Goal: Task Accomplishment & Management: Use online tool/utility

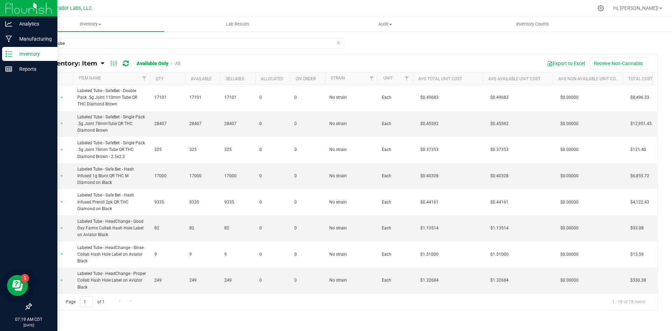
click at [10, 53] on icon at bounding box center [8, 53] width 7 height 7
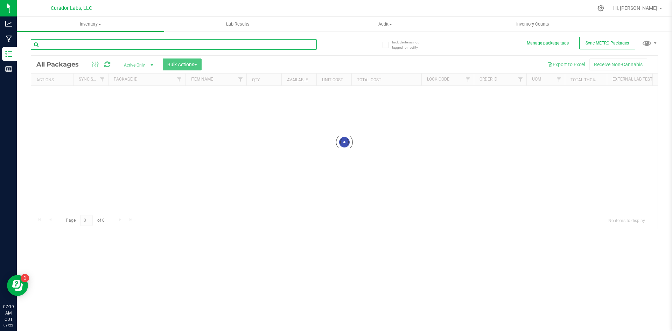
drag, startPoint x: 87, startPoint y: 42, endPoint x: 89, endPoint y: 37, distance: 4.5
click at [87, 42] on input "text" at bounding box center [174, 44] width 286 height 10
type input "bubbas"
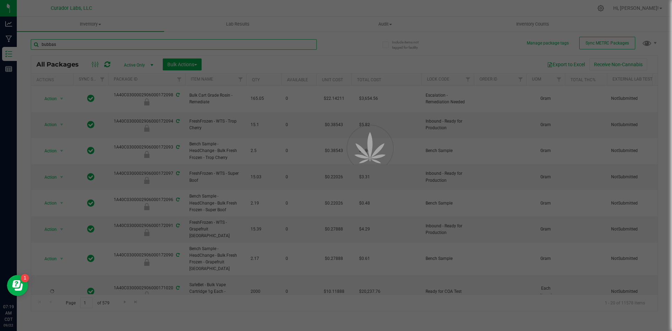
type input "[DATE]"
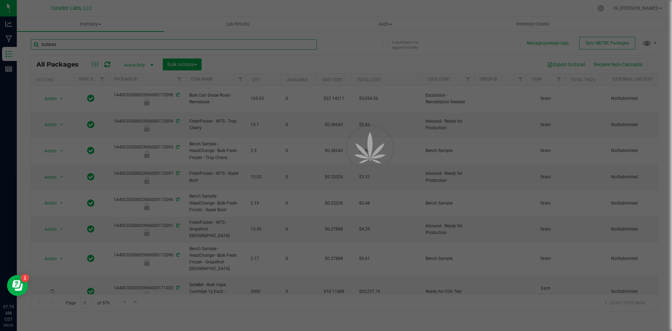
type input "[DATE]"
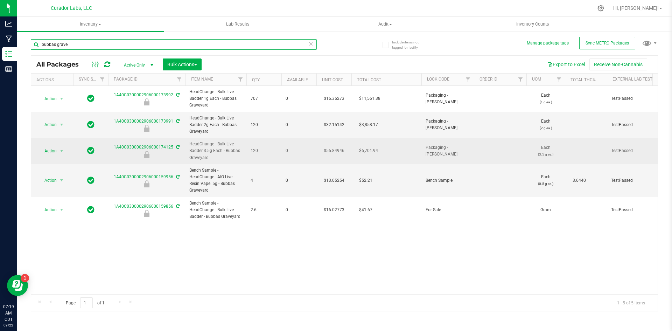
type input "bubbas grave"
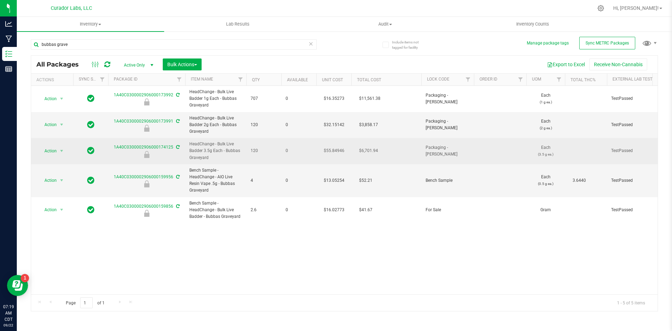
drag, startPoint x: 217, startPoint y: 160, endPoint x: 186, endPoint y: 147, distance: 33.4
click at [186, 147] on td "HeadChange - Bulk Live Badder 3.5g Each - Bubbas Graveyard" at bounding box center [215, 151] width 61 height 26
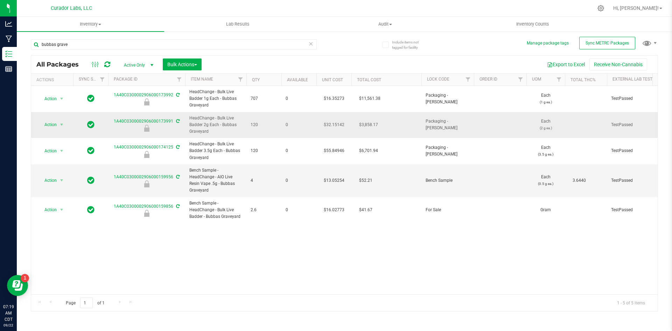
copy span "HeadChange - Bulk Live Badder 3.5g Each - Bubbas Graveyard"
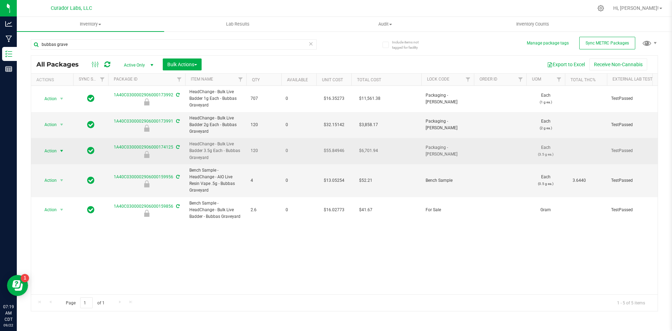
click at [50, 148] on span "Action" at bounding box center [47, 151] width 19 height 10
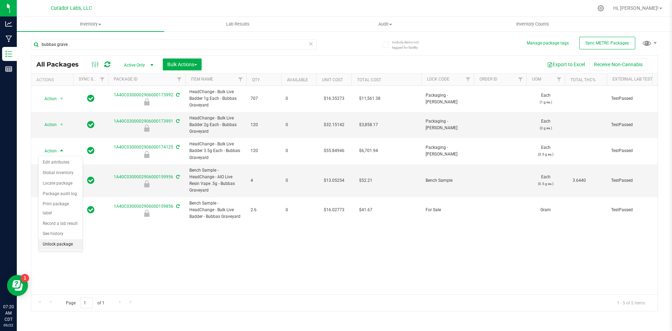
click at [60, 239] on li "Unlock package" at bounding box center [60, 244] width 44 height 10
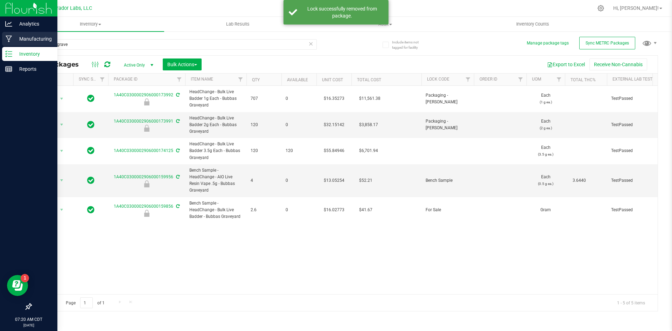
click at [22, 37] on p "Manufacturing" at bounding box center [33, 39] width 42 height 8
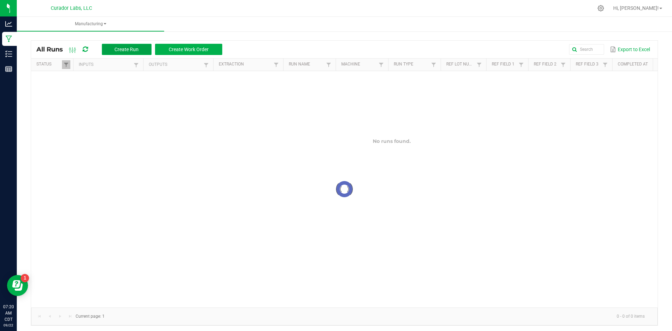
click at [118, 51] on span "Create Run" at bounding box center [126, 50] width 24 height 6
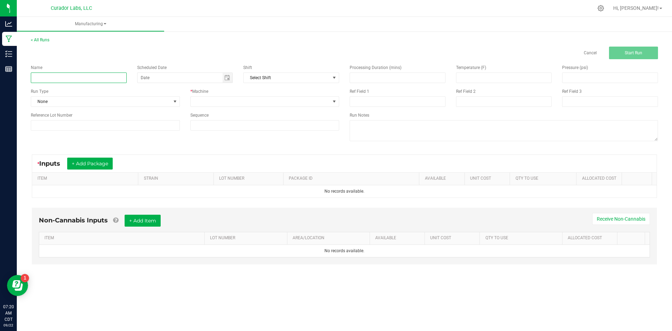
click at [110, 79] on input at bounding box center [79, 77] width 96 height 10
paste input "HeadChange - Bulk Live Badder 3.5g Each - Bubbas Graveyard"
type input "HeadChange - Bulk Live Badder 3.5g Each - Bubbas Graveyard"
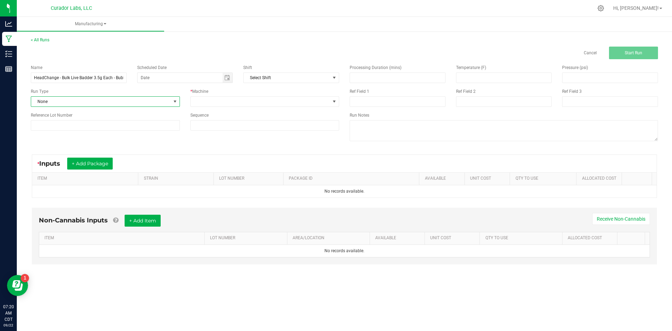
click at [55, 100] on span "None" at bounding box center [101, 102] width 140 height 10
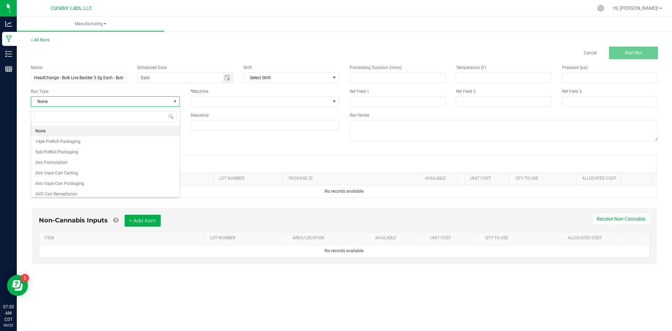
scroll to position [10, 149]
type input "badd"
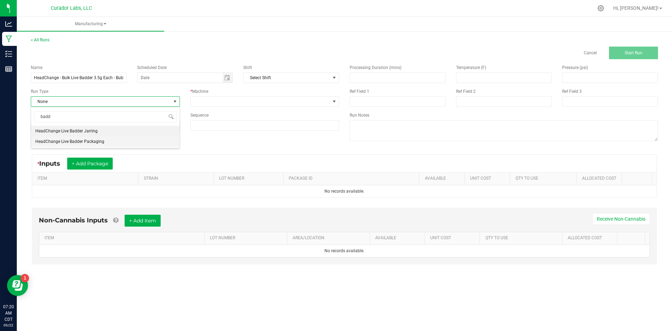
click at [80, 142] on span "HeadChange Live Badder Packaging" at bounding box center [69, 141] width 69 height 7
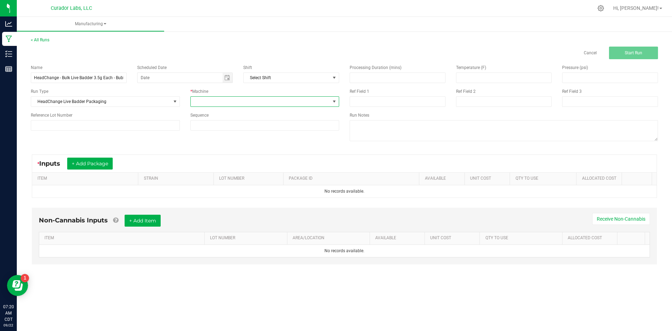
click at [203, 99] on span at bounding box center [261, 102] width 140 height 10
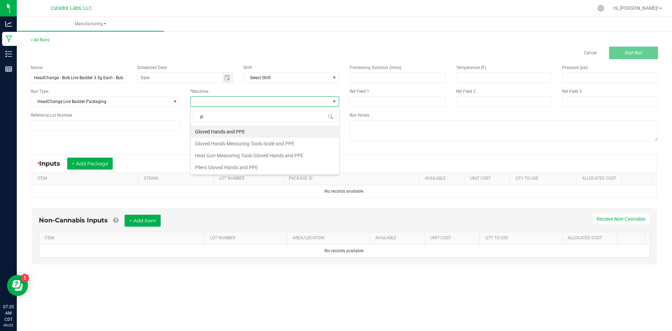
type input "glo"
click at [223, 145] on li "Gloved Hands Measuring Tools Scale and PPE" at bounding box center [265, 143] width 148 height 12
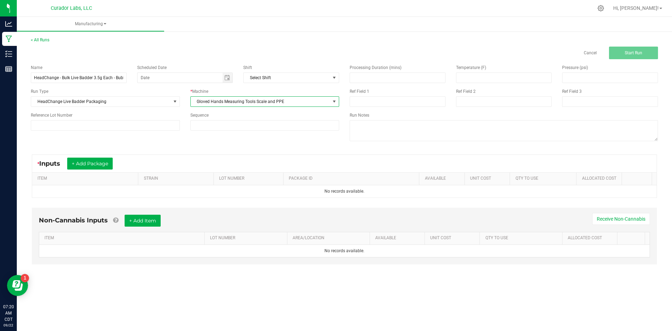
click at [228, 105] on span "Gloved Hands Measuring Tools Scale and PPE" at bounding box center [264, 101] width 149 height 10
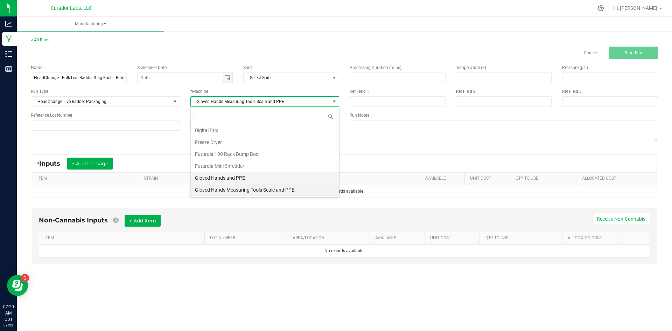
click at [214, 178] on li "Gloved Hands and PPE" at bounding box center [265, 178] width 148 height 12
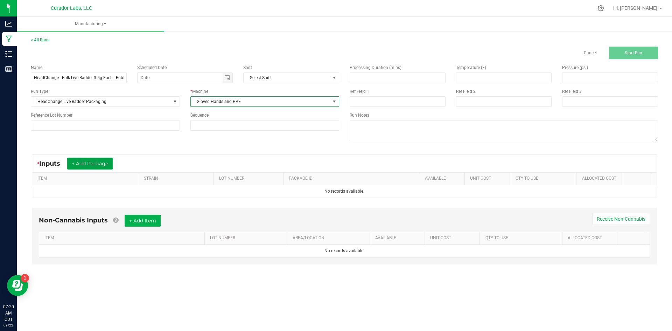
click at [91, 163] on button "+ Add Package" at bounding box center [89, 163] width 45 height 12
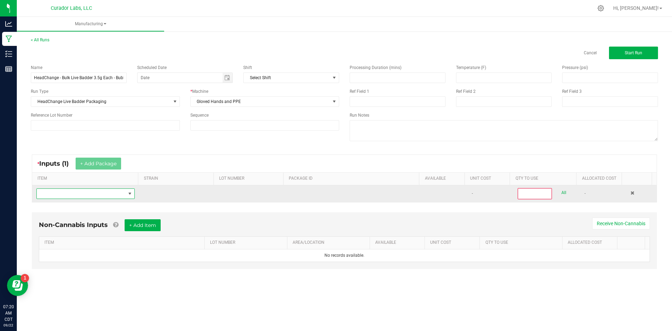
click at [97, 193] on span "NO DATA FOUND" at bounding box center [81, 194] width 89 height 10
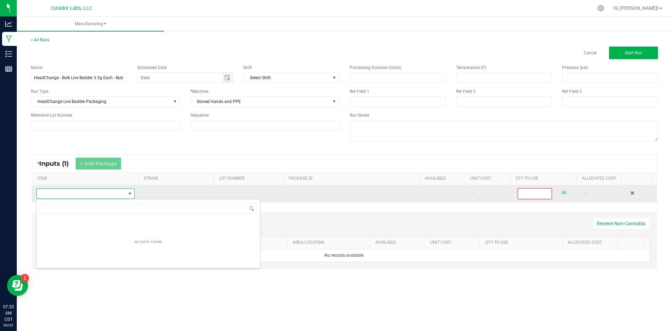
scroll to position [34965, 34879]
type input "HeadChange - Bulk Live Badder 3.5g Each - Bubbas Graveyard"
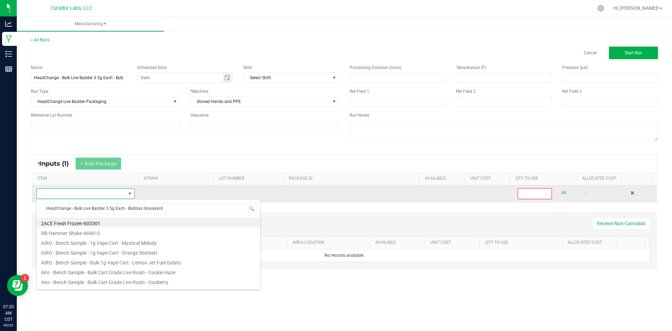
scroll to position [10, 97]
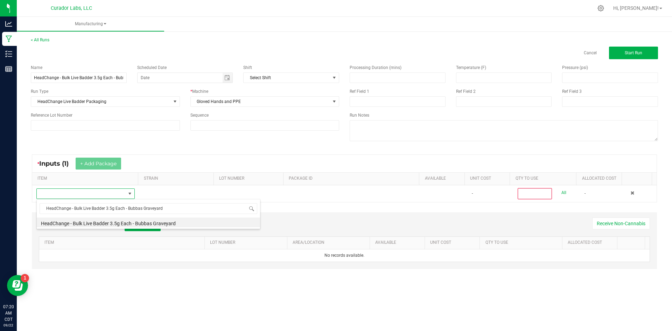
drag, startPoint x: 135, startPoint y: 222, endPoint x: 146, endPoint y: 217, distance: 11.1
click at [136, 221] on li "HeadChange - Bulk Live Badder 3.5g Each - Bubbas Graveyard" at bounding box center [148, 222] width 223 height 10
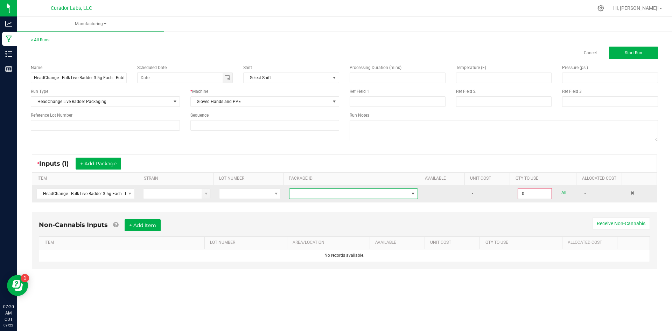
drag, startPoint x: 333, startPoint y: 193, endPoint x: 338, endPoint y: 190, distance: 5.7
click at [334, 193] on span at bounding box center [348, 194] width 119 height 10
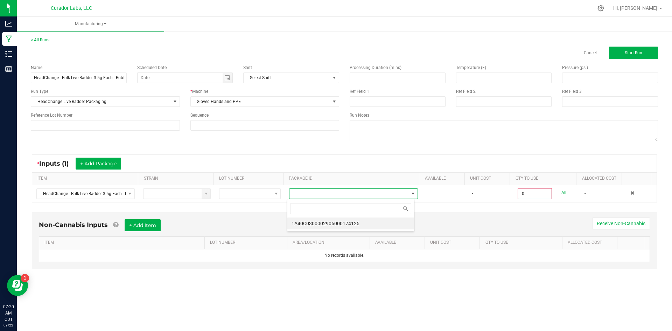
scroll to position [10, 128]
drag, startPoint x: 354, startPoint y: 222, endPoint x: 377, endPoint y: 217, distance: 24.0
click at [355, 222] on li "1A40C0300002906000174125" at bounding box center [350, 223] width 127 height 12
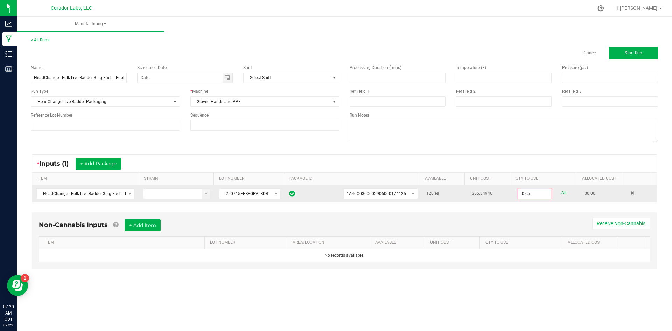
click at [561, 193] on link "All" at bounding box center [563, 192] width 5 height 9
type input "120 ea"
drag, startPoint x: 150, startPoint y: 224, endPoint x: 146, endPoint y: 234, distance: 10.3
click at [150, 225] on button "+ Add Item" at bounding box center [143, 224] width 36 height 12
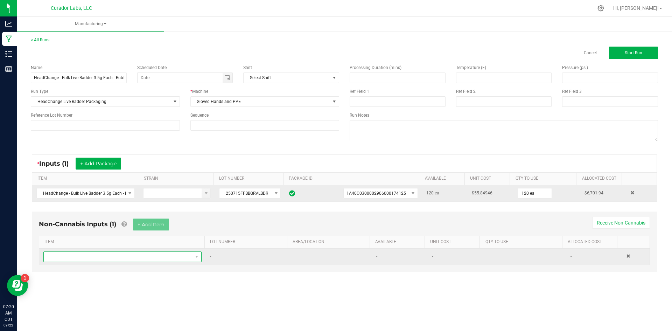
click at [135, 258] on span "NO DATA FOUND" at bounding box center [118, 256] width 149 height 10
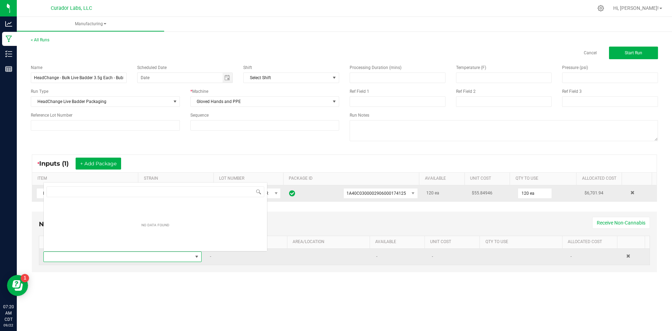
scroll to position [0, 0]
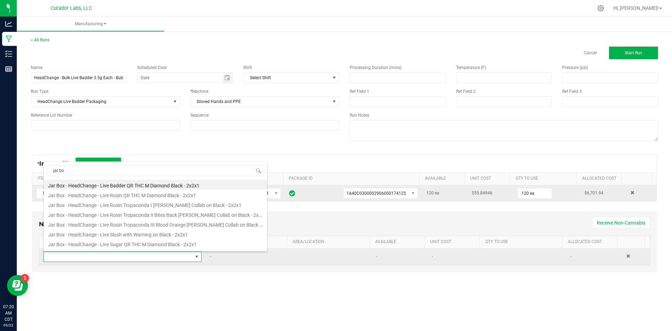
type input "jar box"
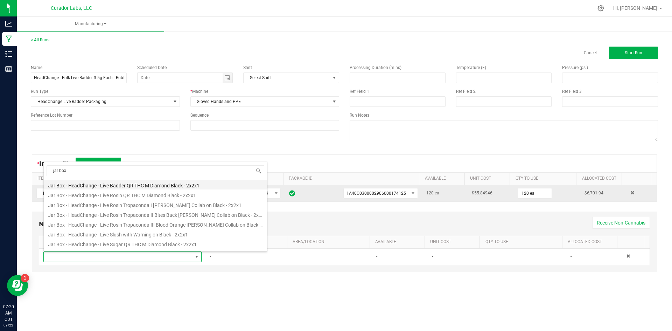
click at [125, 183] on li "Jar Box - HeadChange - Live Badder QR THC M Diamond Black - 2x2x1" at bounding box center [155, 184] width 223 height 10
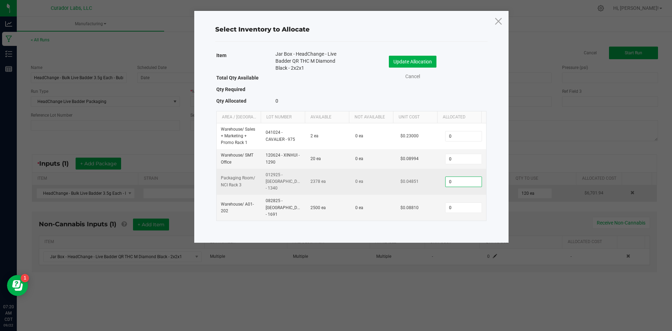
click at [467, 177] on input "0" at bounding box center [463, 182] width 36 height 10
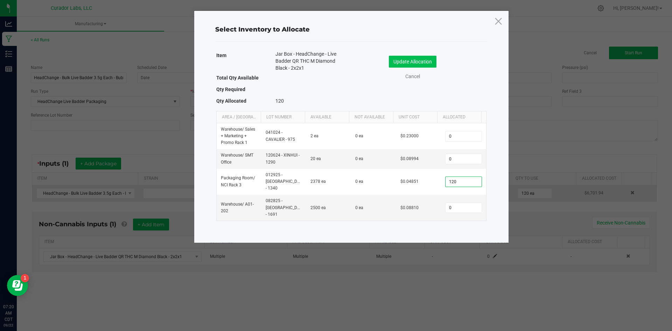
type input "120"
click at [430, 59] on button "Update Allocation" at bounding box center [413, 62] width 48 height 12
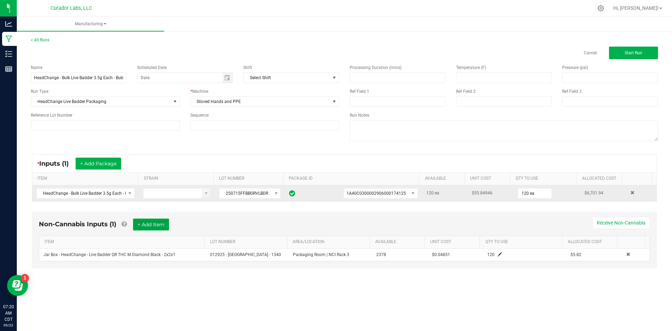
click at [168, 223] on button "+ Add Item" at bounding box center [151, 224] width 36 height 12
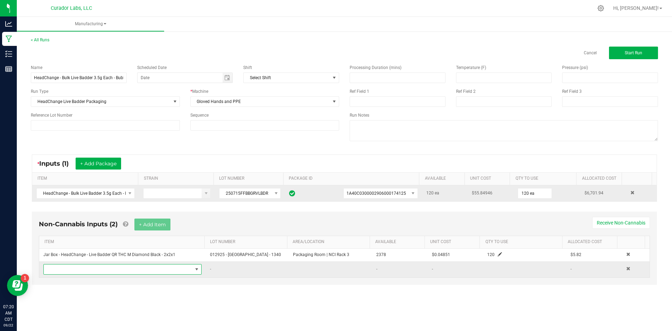
click at [123, 265] on span "NO DATA FOUND" at bounding box center [118, 269] width 149 height 10
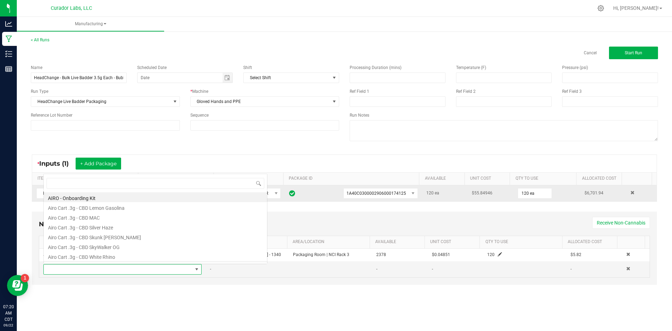
scroll to position [10, 155]
type input "case b"
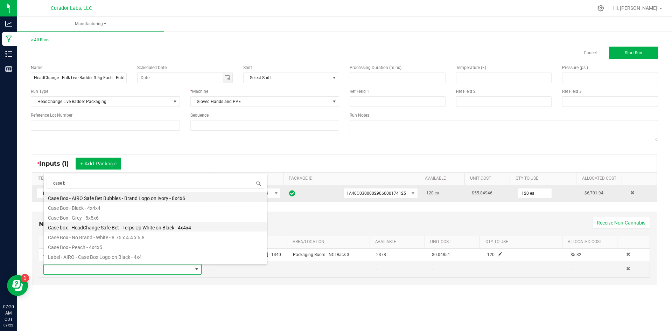
click at [140, 227] on li "Case box - HeadChange Safe Bet - Terps Up White on Black - 4x4x4" at bounding box center [155, 226] width 223 height 10
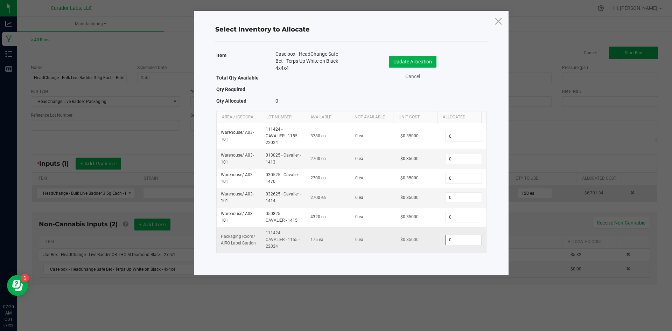
click at [466, 238] on input "0" at bounding box center [463, 240] width 36 height 10
type input "10"
click at [421, 57] on button "Update Allocation" at bounding box center [413, 62] width 48 height 12
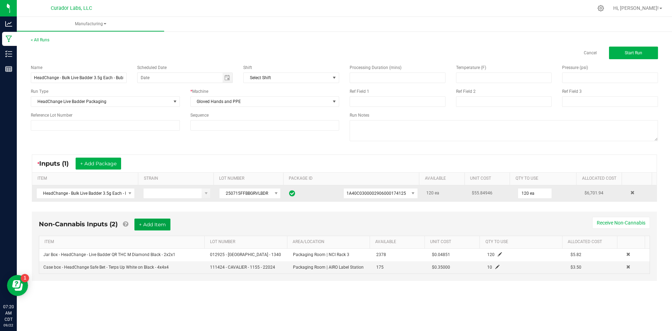
drag, startPoint x: 156, startPoint y: 225, endPoint x: 154, endPoint y: 228, distance: 4.0
click at [156, 225] on button "+ Add Item" at bounding box center [152, 224] width 36 height 12
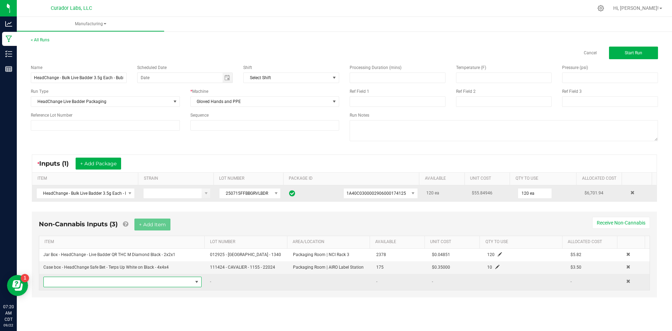
click at [137, 280] on span "NO DATA FOUND" at bounding box center [118, 282] width 149 height 10
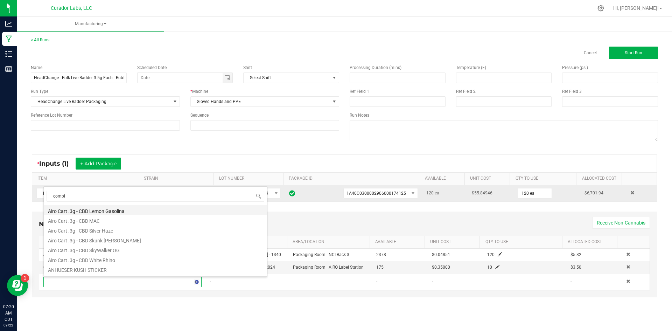
type input "compli"
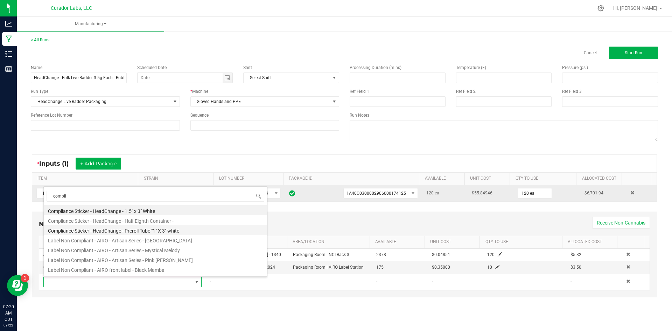
scroll to position [35, 0]
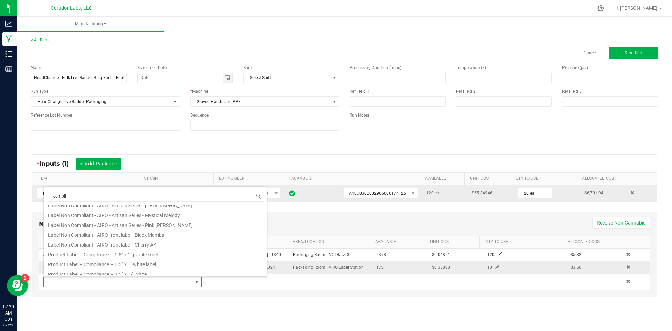
click at [152, 264] on li "Product Label – Compliance – 1.5” x 1" white label" at bounding box center [155, 263] width 223 height 10
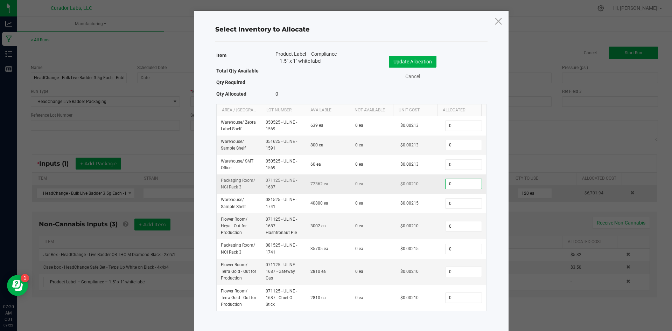
click at [445, 187] on input "0" at bounding box center [463, 184] width 36 height 10
click at [446, 185] on input "0" at bounding box center [463, 184] width 36 height 10
type input "260"
click at [407, 61] on button "Update Allocation" at bounding box center [413, 62] width 48 height 12
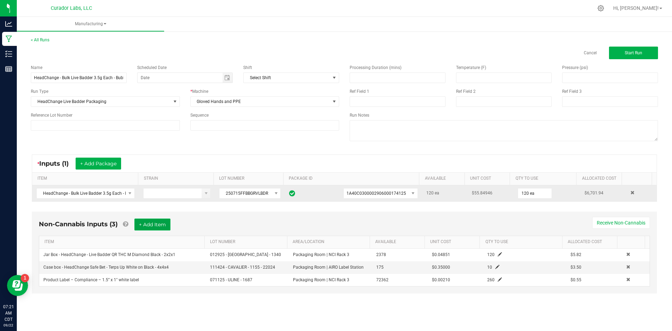
click at [162, 223] on button "+ Add Item" at bounding box center [152, 224] width 36 height 12
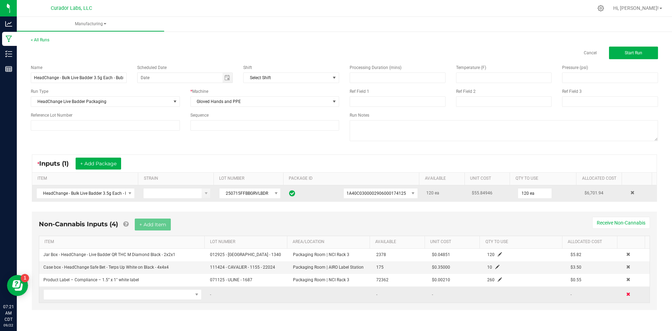
click at [626, 294] on span at bounding box center [628, 294] width 4 height 4
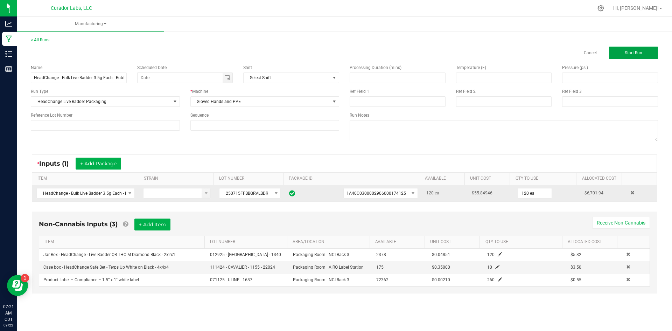
click at [629, 52] on span "Start Run" at bounding box center [632, 52] width 17 height 5
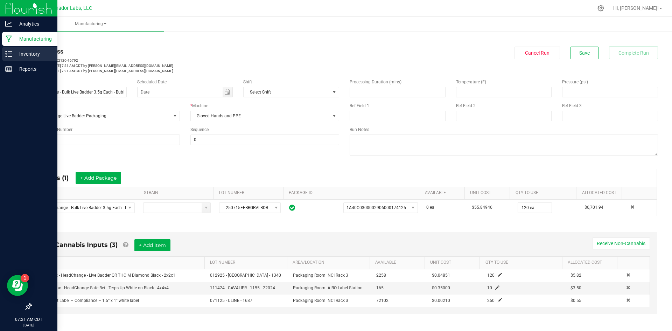
click at [21, 56] on p "Inventory" at bounding box center [33, 54] width 42 height 8
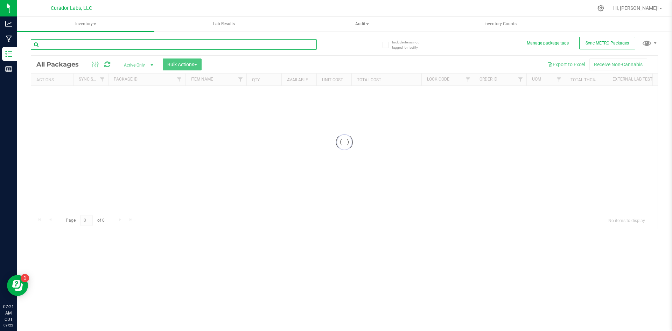
click at [96, 41] on input "text" at bounding box center [174, 44] width 286 height 10
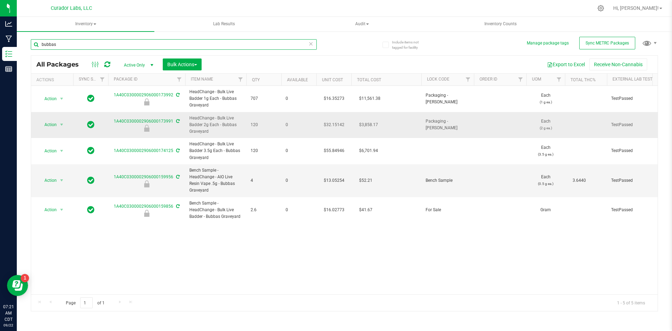
type input "bubbas"
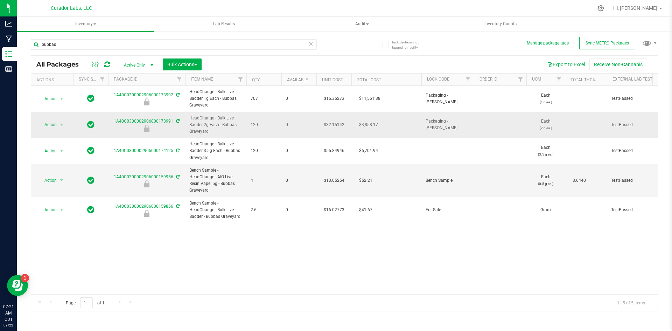
drag, startPoint x: 220, startPoint y: 132, endPoint x: 180, endPoint y: 118, distance: 41.9
copy tr "HeadChange - Bulk Live Badder 2g Each - Bubbas Graveyard"
click at [50, 123] on span "Action" at bounding box center [47, 125] width 19 height 10
click at [62, 213] on li "Unlock package" at bounding box center [60, 218] width 44 height 10
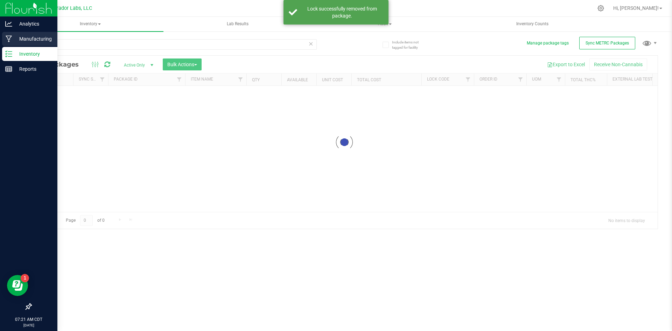
click at [10, 38] on icon at bounding box center [9, 38] width 7 height 7
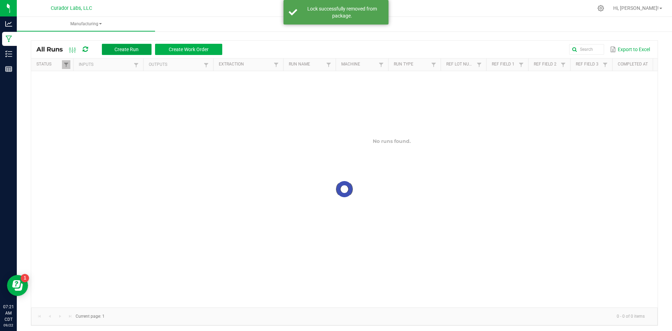
click at [128, 49] on span "Create Run" at bounding box center [126, 50] width 24 height 6
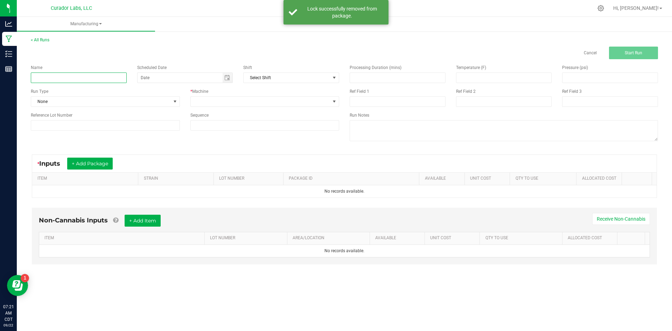
click at [108, 78] on input at bounding box center [79, 77] width 96 height 10
paste input "HeadChange - Bulk Live Badder 2g Each - Bubbas Graveyard"
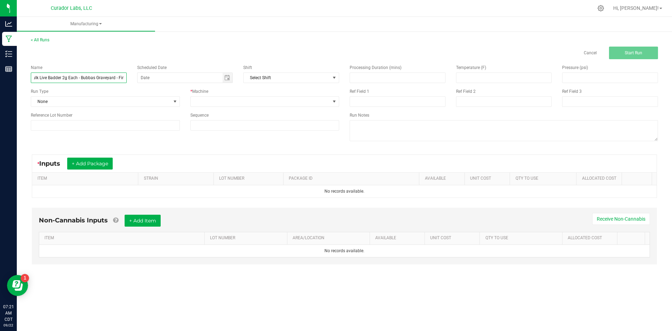
scroll to position [0, 35]
type input "HeadChange - Bulk Live Badder 2g Each - Bubbas Graveyard - Final"
click at [87, 101] on span "None" at bounding box center [101, 102] width 140 height 10
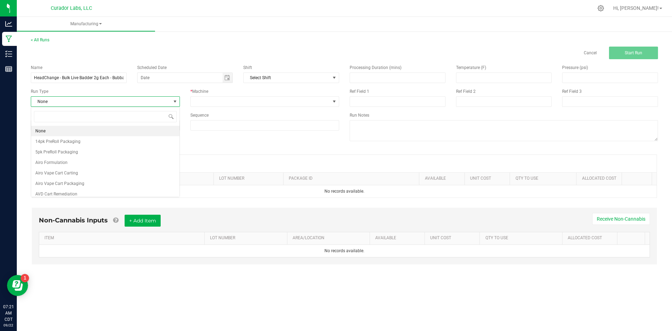
scroll to position [10, 149]
type input "badd"
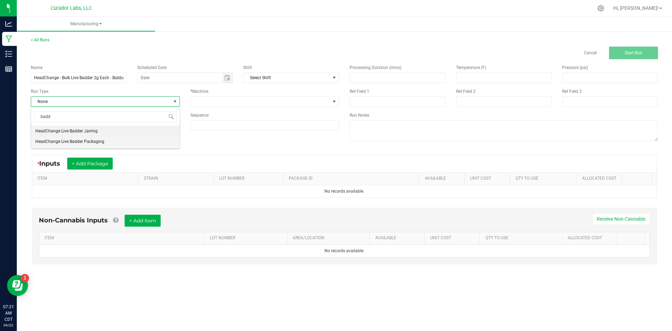
click at [92, 142] on span "HeadChange Live Badder Packaging" at bounding box center [69, 141] width 69 height 7
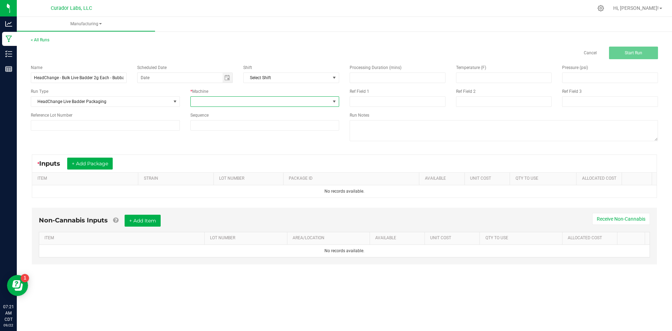
click at [230, 103] on span at bounding box center [261, 102] width 140 height 10
type input "glo"
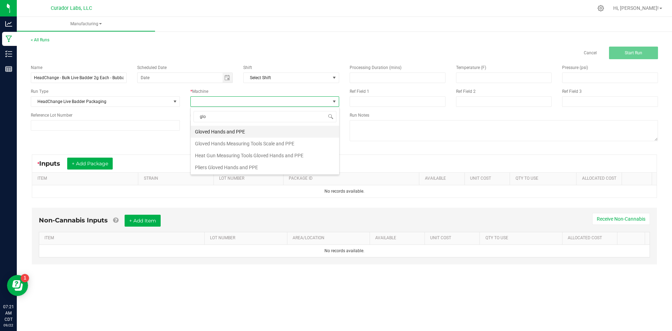
click at [236, 133] on li "Gloved Hands and PPE" at bounding box center [265, 132] width 148 height 12
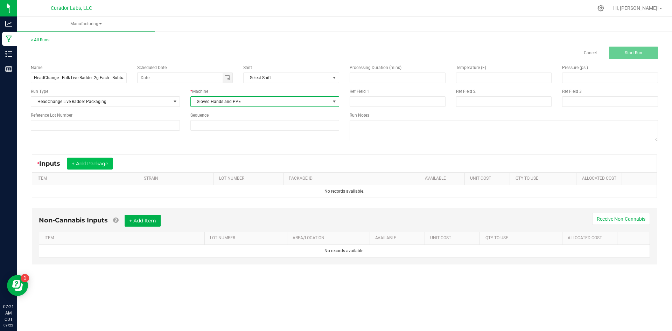
drag, startPoint x: 95, startPoint y: 154, endPoint x: 97, endPoint y: 157, distance: 4.3
click at [94, 154] on div "* Inputs + Add Package ITEM STRAIN LOT NUMBER PACKAGE ID AVAILABLE Unit Cost QT…" at bounding box center [344, 176] width 637 height 56
click at [99, 161] on button "+ Add Package" at bounding box center [89, 163] width 45 height 12
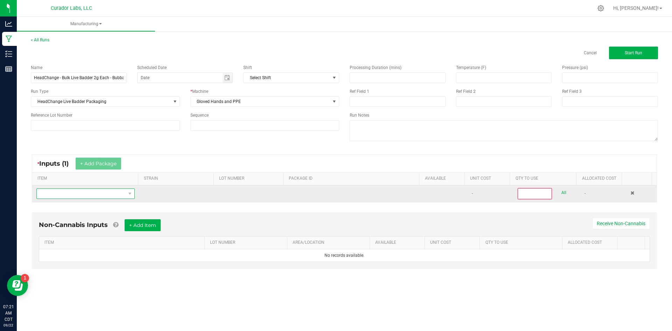
click at [90, 190] on span "NO DATA FOUND" at bounding box center [81, 194] width 89 height 10
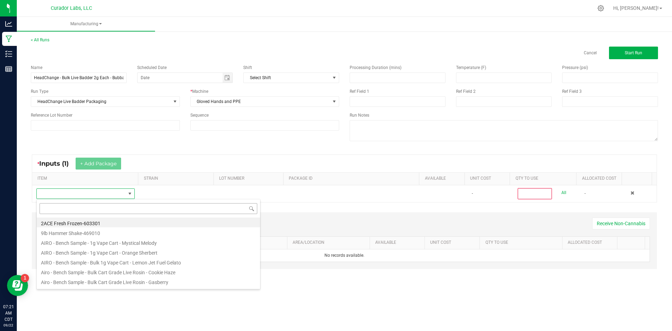
scroll to position [10, 97]
type input "HeadChange - Bulk Live Badder 2g Each - Bubbas Graveyard"
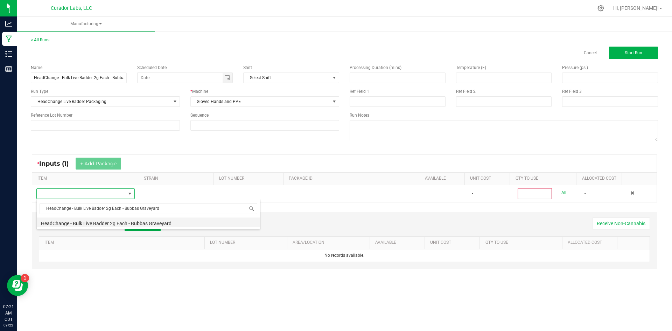
click at [117, 222] on li "HeadChange - Bulk Live Badder 2g Each - Bubbas Graveyard" at bounding box center [148, 222] width 223 height 10
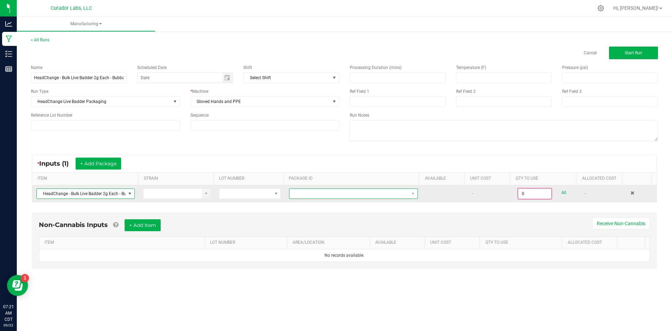
click at [339, 193] on span at bounding box center [348, 194] width 119 height 10
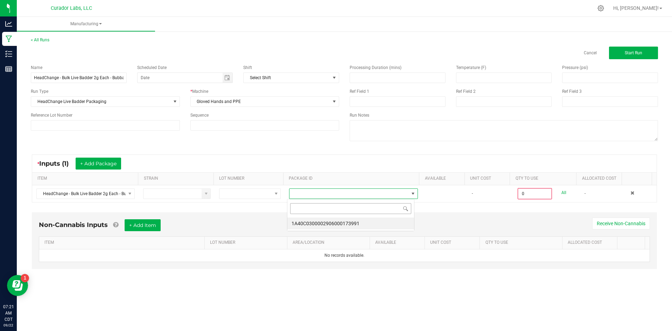
scroll to position [10, 128]
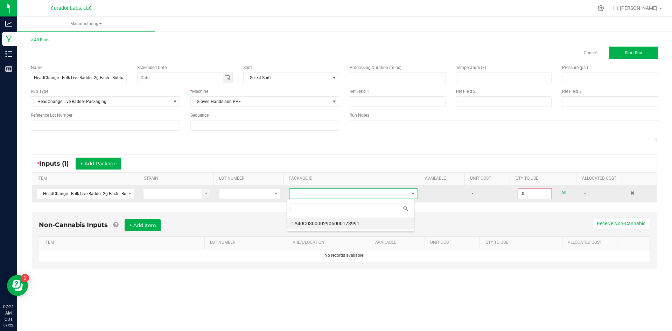
drag, startPoint x: 338, startPoint y: 223, endPoint x: 462, endPoint y: 194, distance: 126.9
click at [339, 223] on li "1A40C0300002906000173991" at bounding box center [350, 223] width 127 height 12
click at [543, 191] on input "0" at bounding box center [534, 194] width 33 height 10
click at [561, 191] on link "All" at bounding box center [563, 192] width 5 height 9
type input "120 ea"
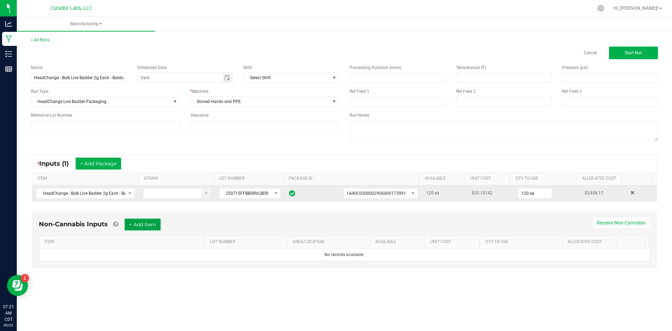
click at [140, 223] on button "+ Add Item" at bounding box center [143, 224] width 36 height 12
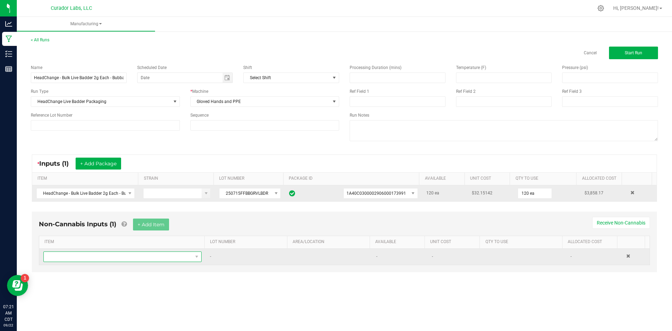
click at [138, 257] on span "NO DATA FOUND" at bounding box center [118, 256] width 149 height 10
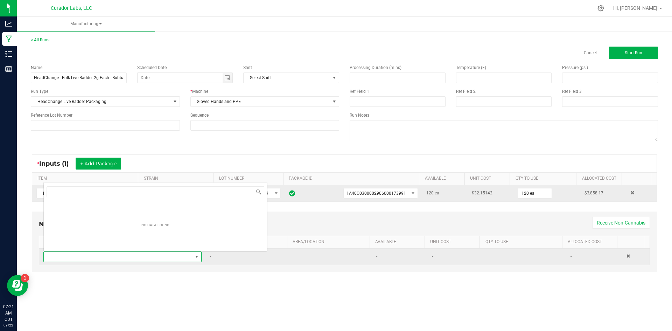
scroll to position [10, 155]
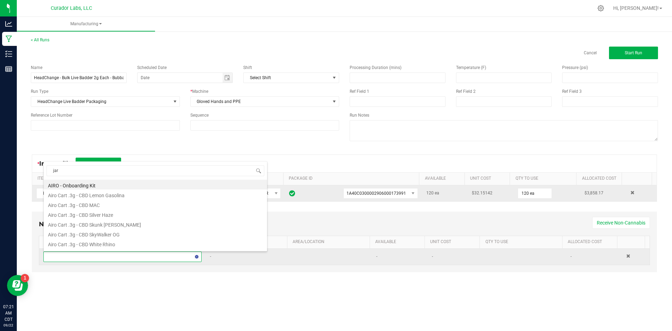
type input "jar b"
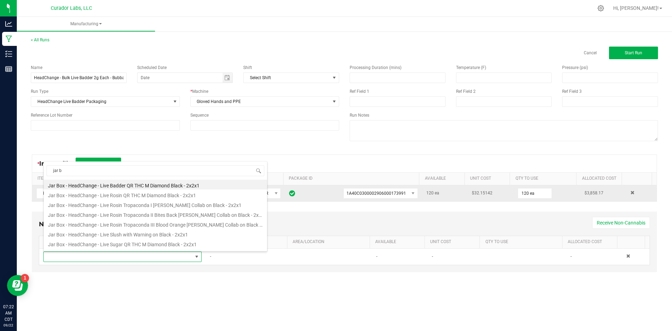
click at [122, 184] on li "Jar Box - HeadChange - Live Badder QR THC M Diamond Black - 2x2x1" at bounding box center [155, 184] width 223 height 10
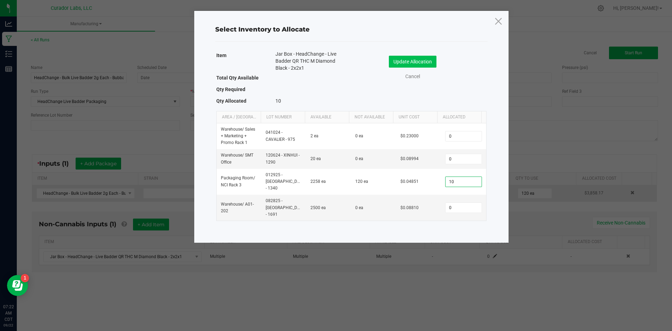
type input "10"
drag, startPoint x: 408, startPoint y: 61, endPoint x: 394, endPoint y: 67, distance: 15.0
click at [407, 61] on button "Update Allocation" at bounding box center [413, 62] width 48 height 12
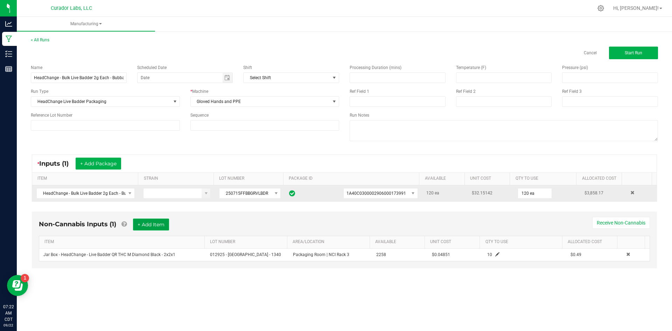
click at [152, 222] on button "+ Add Item" at bounding box center [151, 224] width 36 height 12
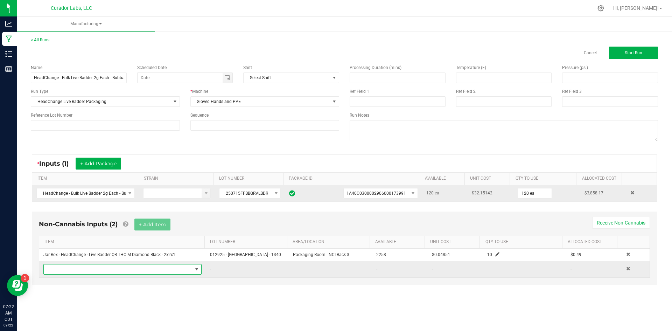
drag, startPoint x: 114, startPoint y: 267, endPoint x: 106, endPoint y: 271, distance: 9.2
click at [113, 267] on span "NO DATA FOUND" at bounding box center [118, 269] width 149 height 10
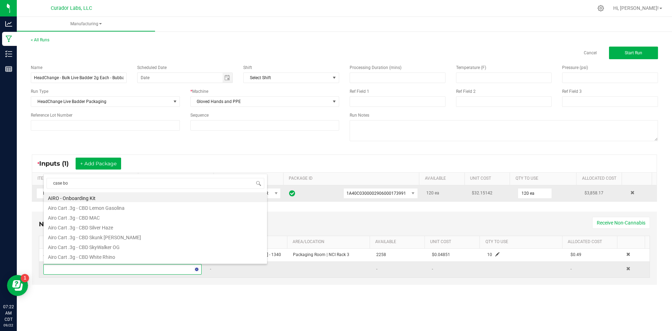
type input "case box"
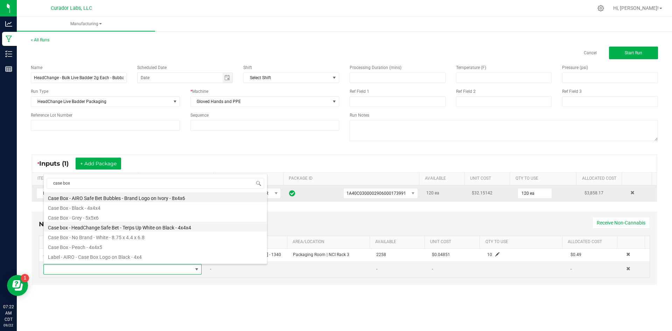
click at [127, 221] on li "Case box - HeadChange Safe Bet - Terps Up White on Black - 4x4x4" at bounding box center [155, 226] width 223 height 10
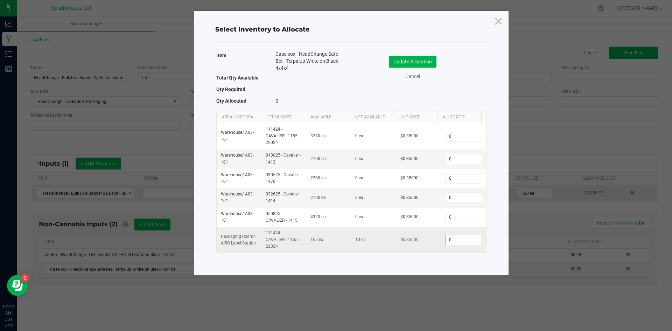
click at [456, 241] on input "0" at bounding box center [463, 240] width 36 height 10
type input "10"
click at [418, 60] on button "Update Allocation" at bounding box center [413, 62] width 48 height 12
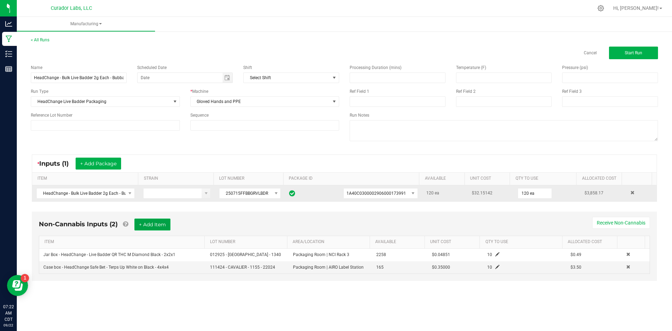
click at [157, 226] on button "+ Add Item" at bounding box center [152, 224] width 36 height 12
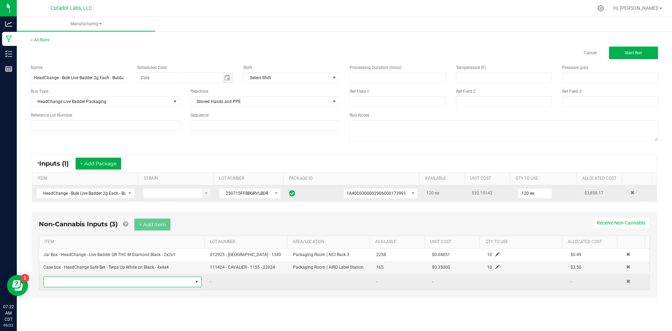
click at [65, 283] on span "NO DATA FOUND" at bounding box center [118, 282] width 149 height 10
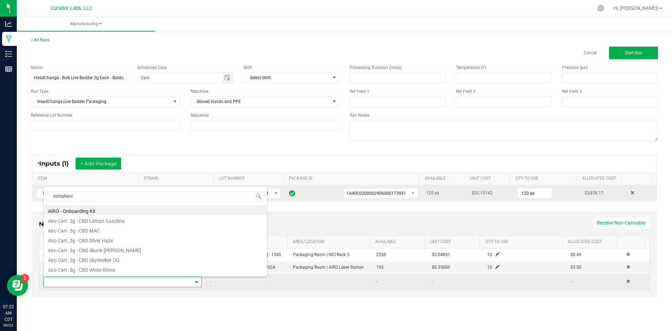
type input "compliance"
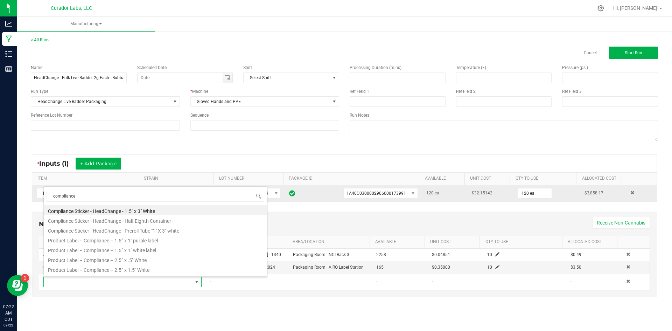
click at [121, 247] on li "Product Label – Compliance – 1.5” x 1" white label" at bounding box center [155, 249] width 223 height 10
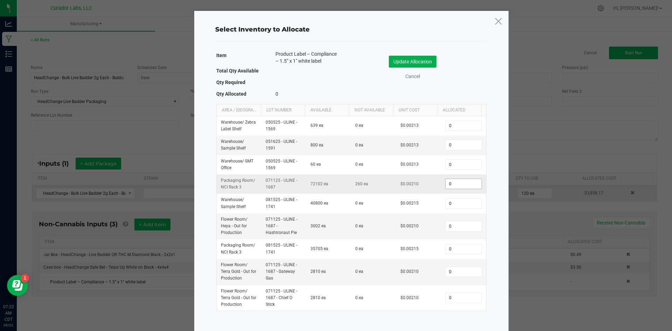
click at [446, 180] on input "0" at bounding box center [463, 184] width 36 height 10
type input "260"
click at [419, 61] on button "Update Allocation" at bounding box center [413, 62] width 48 height 12
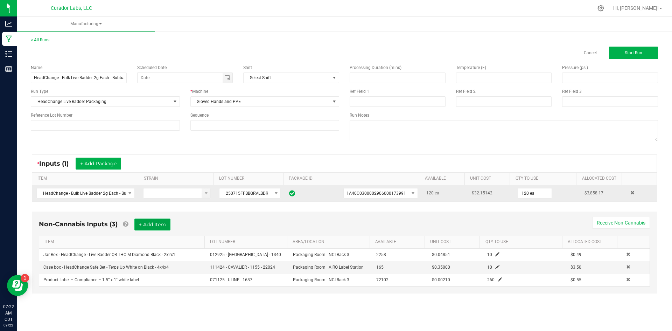
click at [163, 223] on button "+ Add Item" at bounding box center [152, 224] width 36 height 12
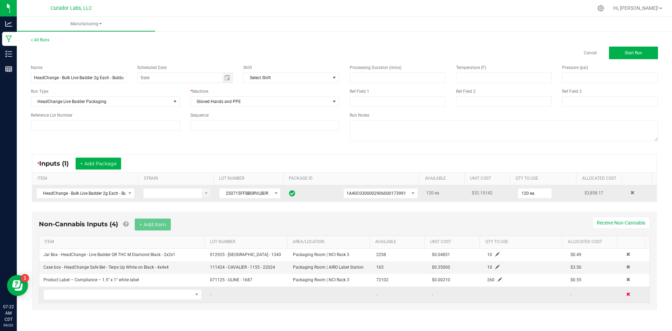
click at [626, 295] on span at bounding box center [628, 294] width 4 height 4
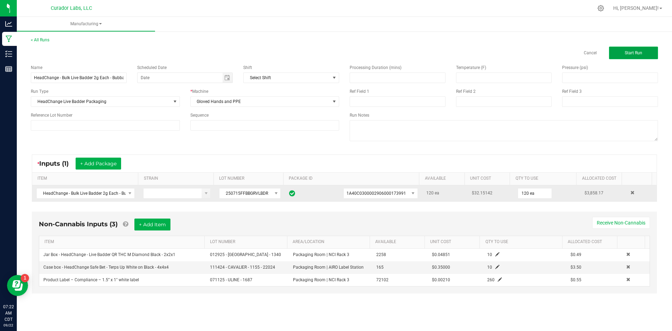
click at [632, 51] on span "Start Run" at bounding box center [632, 52] width 17 height 5
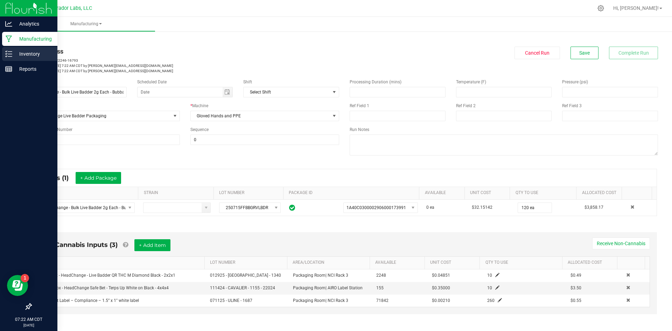
click at [13, 56] on p "Inventory" at bounding box center [33, 54] width 42 height 8
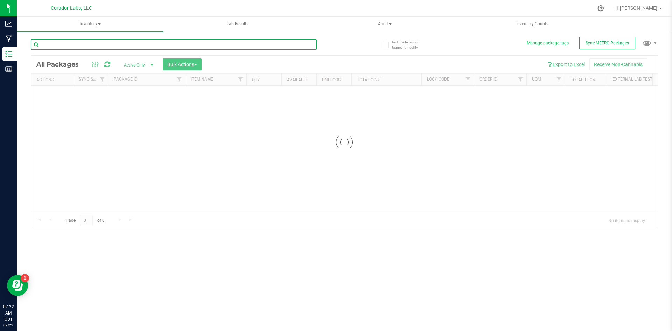
click at [109, 47] on input "text" at bounding box center [174, 44] width 286 height 10
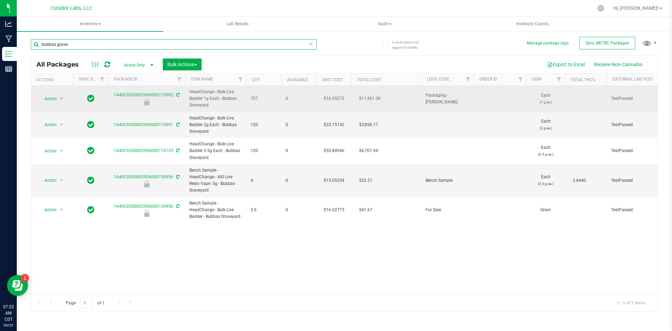
type input "bubbas grave"
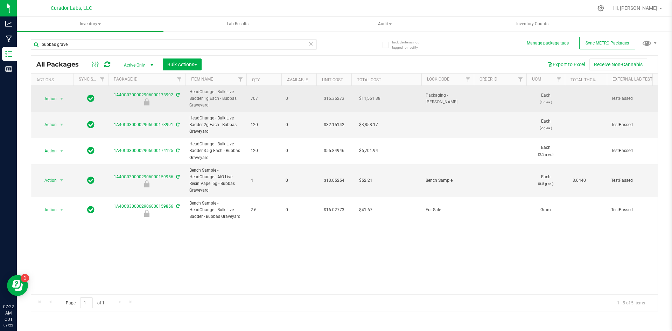
drag, startPoint x: 210, startPoint y: 105, endPoint x: 176, endPoint y: 91, distance: 36.6
copy tr "HeadChange - Bulk Live Badder 1g Each - Bubbas Graveyard"
click at [52, 99] on span "Action" at bounding box center [47, 99] width 19 height 10
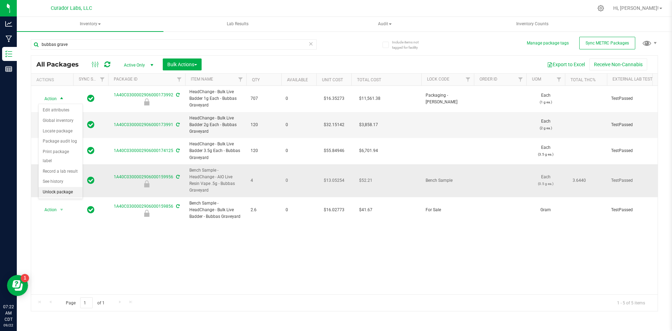
click at [65, 187] on li "Unlock package" at bounding box center [60, 192] width 44 height 10
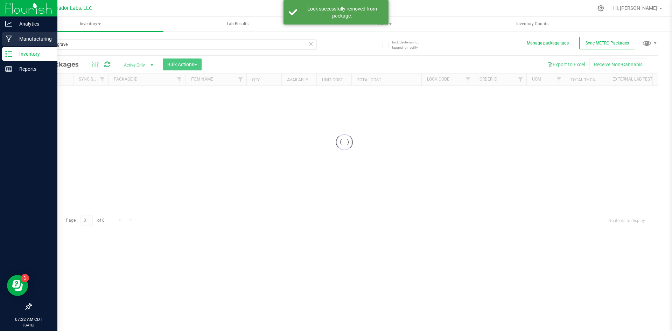
click at [28, 40] on p "Manufacturing" at bounding box center [33, 39] width 42 height 8
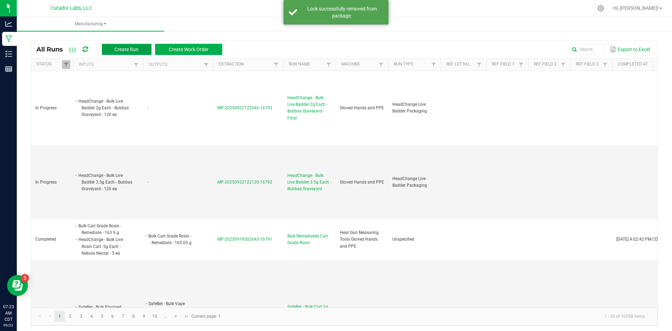
click at [121, 54] on button "Create Run" at bounding box center [127, 49] width 50 height 11
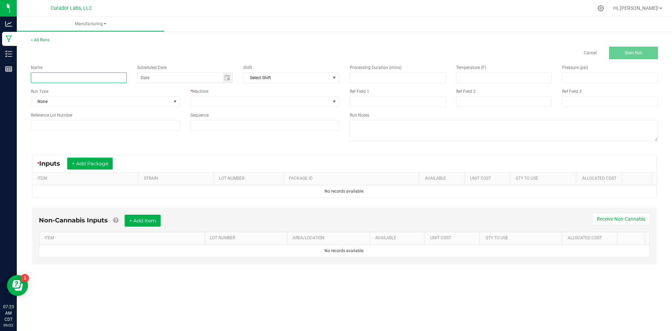
click at [86, 75] on input at bounding box center [79, 77] width 96 height 10
paste input "HeadChange - Bulk Live Badder 1g Each - Bubbas Graveyard"
type input "HeadChange - Bulk Live Badder 1g Each - Bubbas Graveyard - Final"
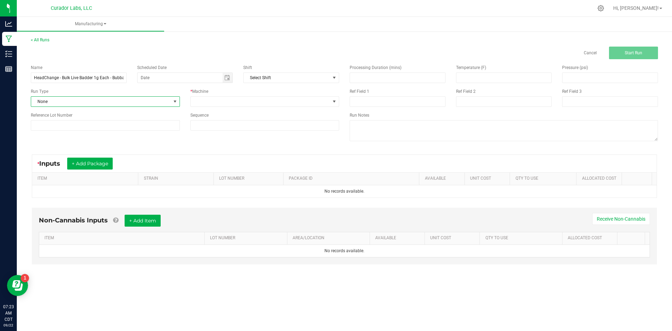
click at [57, 100] on span "None" at bounding box center [101, 102] width 140 height 10
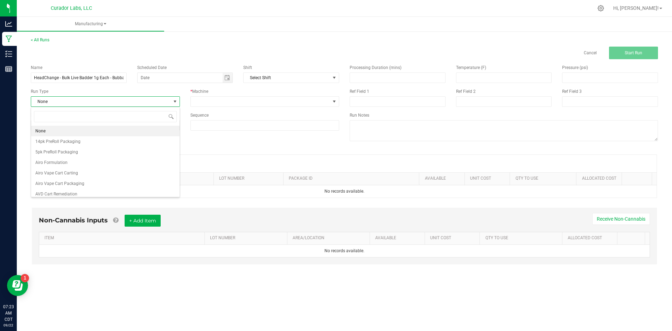
scroll to position [10, 149]
type input "badd"
drag, startPoint x: 79, startPoint y: 142, endPoint x: 206, endPoint y: 104, distance: 131.8
click at [79, 142] on span "HeadChange Live Badder Packaging" at bounding box center [69, 141] width 69 height 7
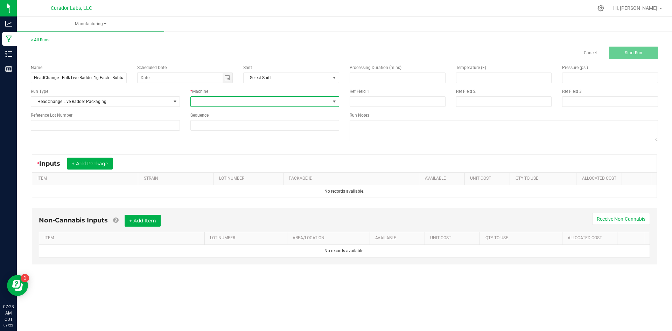
click at [218, 102] on span at bounding box center [261, 102] width 140 height 10
type input "glo"
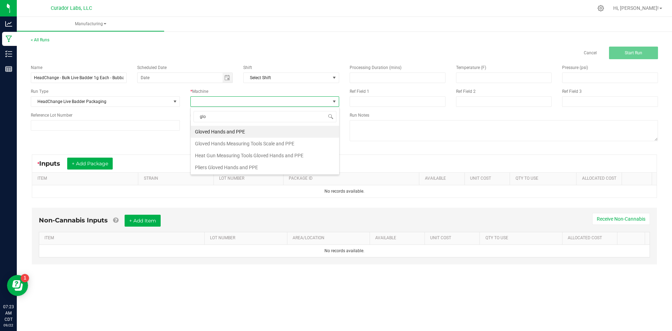
drag, startPoint x: 232, startPoint y: 129, endPoint x: 230, endPoint y: 133, distance: 4.2
click at [233, 130] on li "Gloved Hands and PPE" at bounding box center [265, 132] width 148 height 12
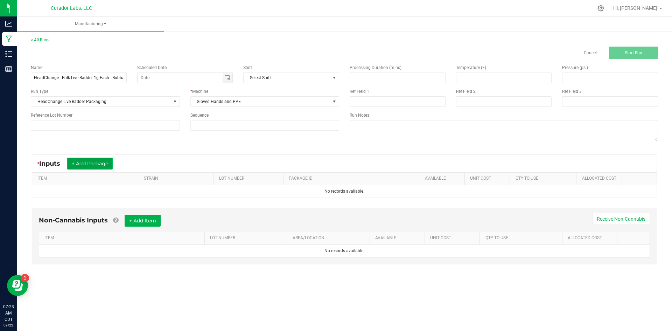
click at [93, 165] on button "+ Add Package" at bounding box center [89, 163] width 45 height 12
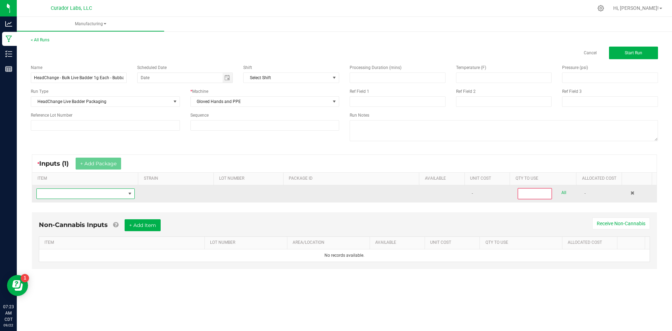
click at [100, 191] on span "NO DATA FOUND" at bounding box center [81, 194] width 89 height 10
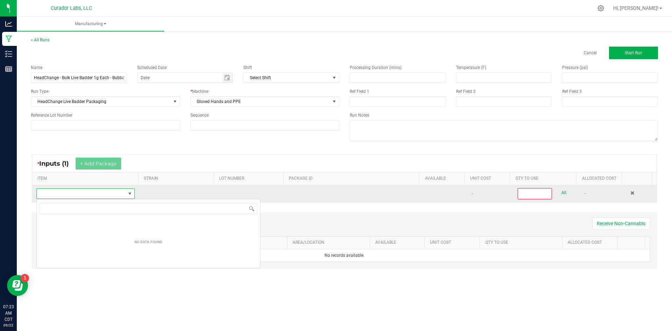
scroll to position [34965, 34879]
type input "HeadChange - Bulk Live Badder 1g Each - Bubbas Graveyard"
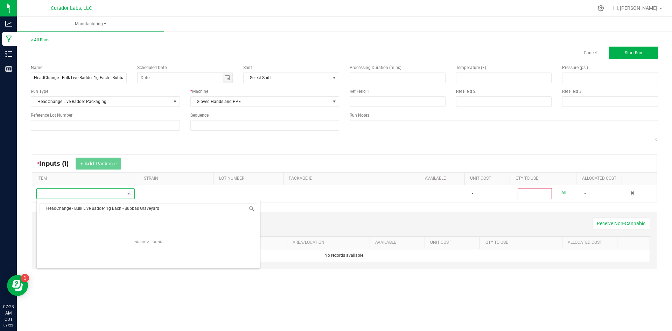
scroll to position [10, 97]
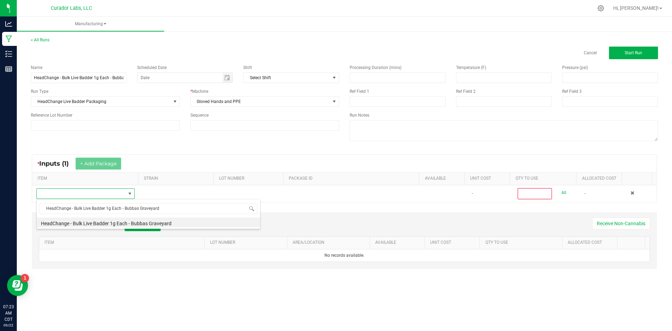
drag, startPoint x: 141, startPoint y: 223, endPoint x: 154, endPoint y: 217, distance: 14.4
click at [141, 223] on li "HeadChange - Bulk Live Badder 1g Each - Bubbas Graveyard" at bounding box center [148, 222] width 223 height 10
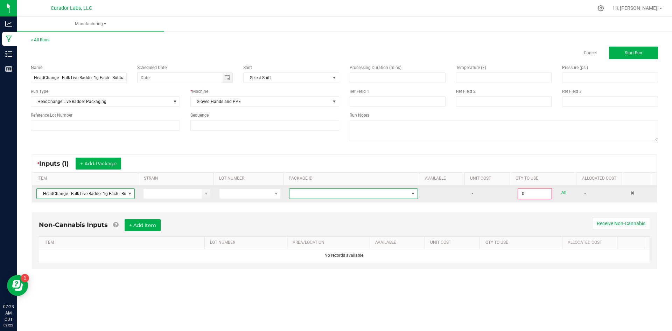
click at [303, 194] on span at bounding box center [348, 194] width 119 height 10
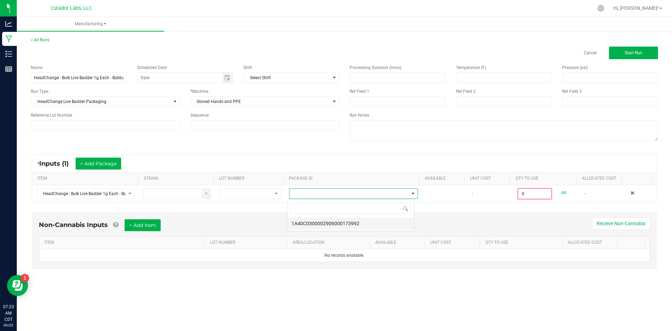
scroll to position [10, 128]
click at [324, 226] on li "1A40C0300002906000173992" at bounding box center [350, 223] width 127 height 12
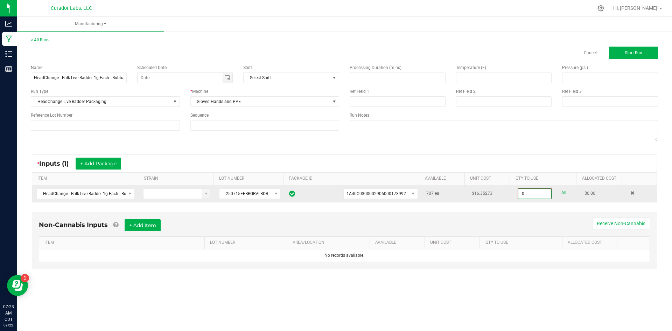
click at [525, 190] on input "0" at bounding box center [534, 194] width 33 height 10
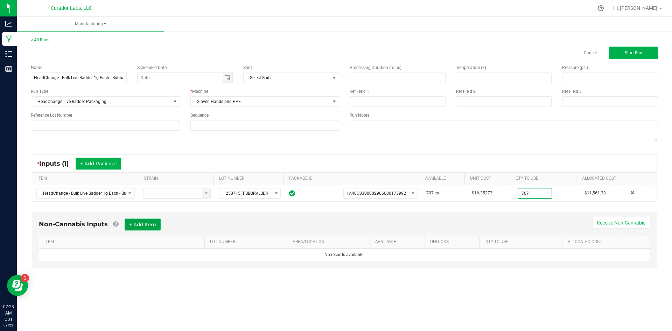
type input "707 ea"
click at [151, 222] on button "+ Add Item" at bounding box center [143, 224] width 36 height 12
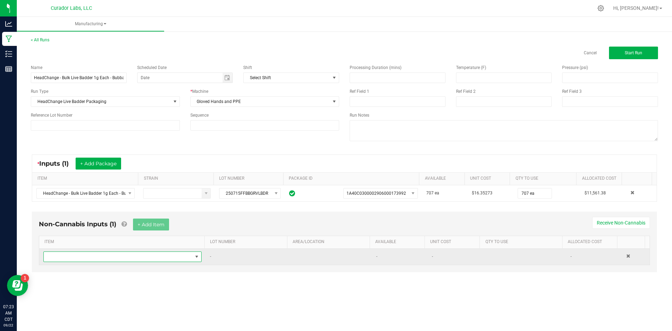
click at [146, 255] on span "NO DATA FOUND" at bounding box center [118, 256] width 149 height 10
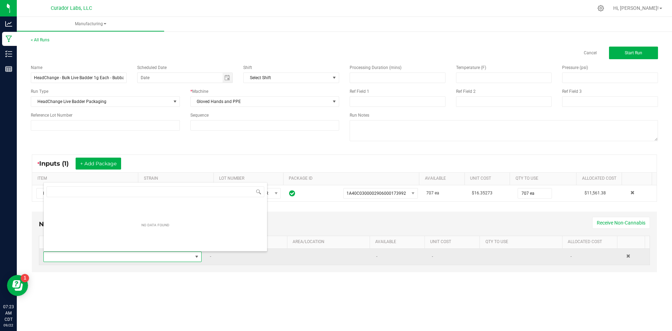
scroll to position [10, 155]
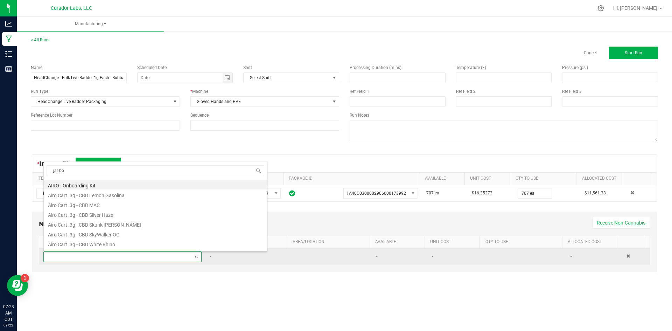
type input "jar box"
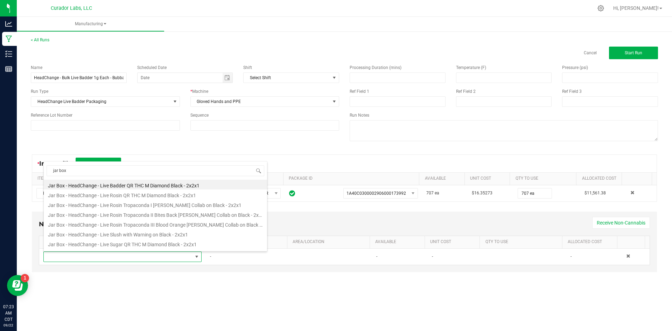
click at [149, 184] on li "Jar Box - HeadChange - Live Badder QR THC M Diamond Black - 2x2x1" at bounding box center [155, 184] width 223 height 10
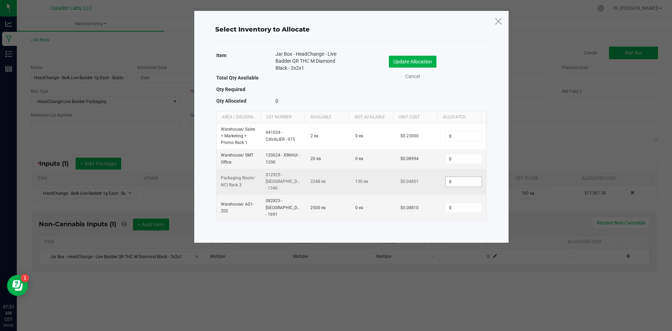
click at [453, 182] on input "0" at bounding box center [463, 182] width 36 height 10
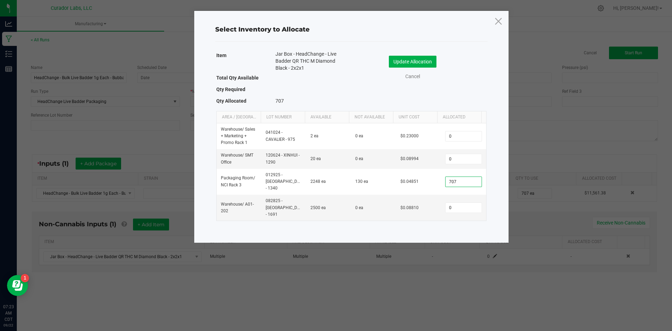
type input "707"
click at [409, 55] on div "Update Allocation Cancel" at bounding box center [418, 68] width 125 height 37
click at [394, 61] on button "Update Allocation" at bounding box center [413, 62] width 48 height 12
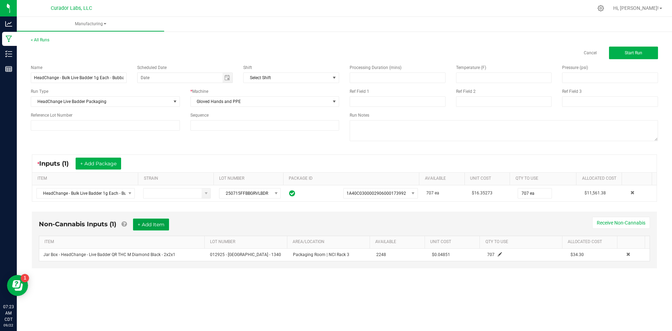
click at [154, 225] on button "+ Add Item" at bounding box center [151, 224] width 36 height 12
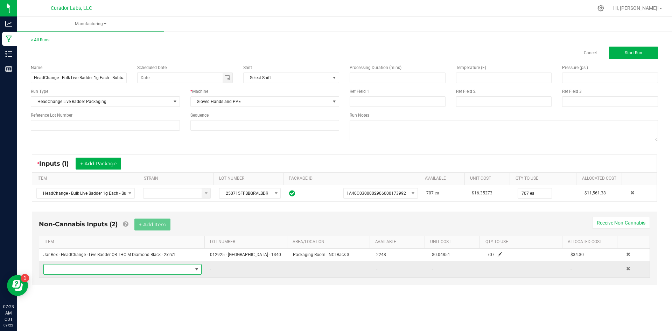
click at [91, 271] on span "NO DATA FOUND" at bounding box center [118, 269] width 149 height 10
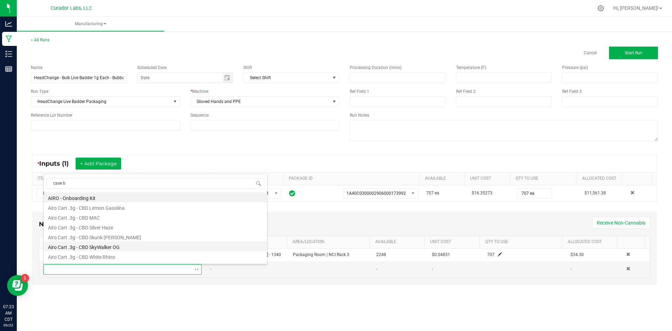
type input "case bo"
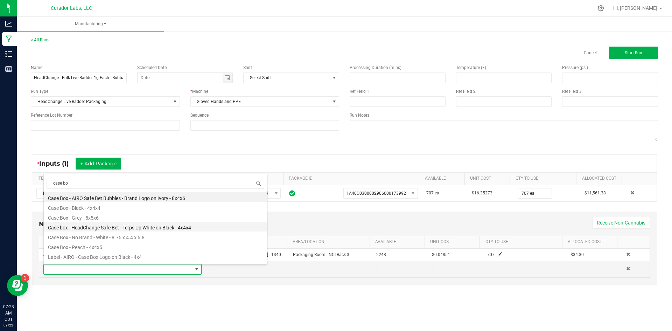
click at [134, 226] on li "Case box - HeadChange Safe Bet - Terps Up White on Black - 4x4x4" at bounding box center [155, 226] width 223 height 10
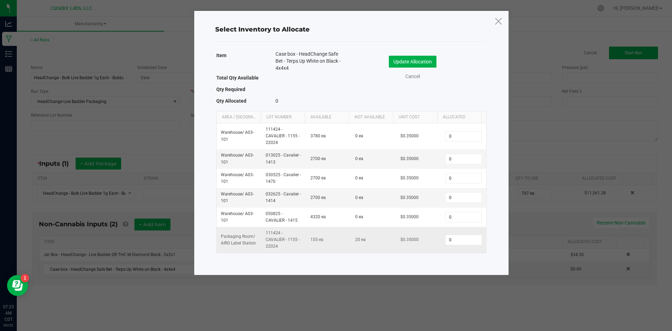
drag, startPoint x: 433, startPoint y: 235, endPoint x: 437, endPoint y: 235, distance: 3.9
click at [434, 235] on td "$0.35000" at bounding box center [418, 240] width 45 height 26
click at [445, 236] on input "0" at bounding box center [463, 240] width 36 height 10
drag, startPoint x: 453, startPoint y: 241, endPoint x: 435, endPoint y: 235, distance: 19.2
click at [435, 235] on tr "Packaging Room / AIRO Label Station 111424 - CAVALIER - 1155 - 22024 155 ea 20 …" at bounding box center [351, 240] width 269 height 26
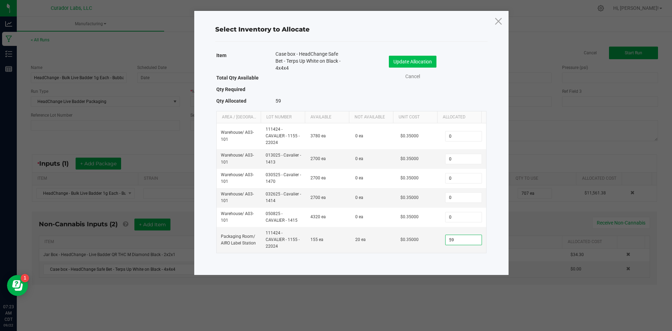
type input "59"
click at [412, 60] on button "Update Allocation" at bounding box center [413, 62] width 48 height 12
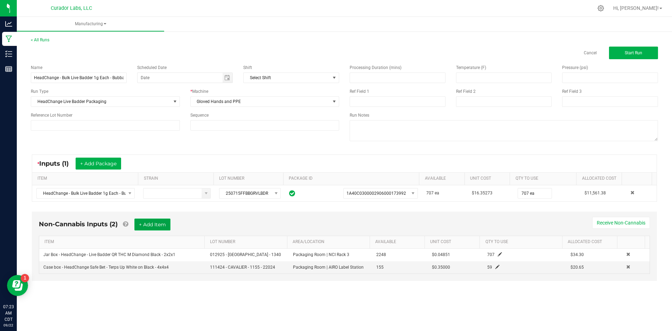
click at [161, 222] on button "+ Add Item" at bounding box center [152, 224] width 36 height 12
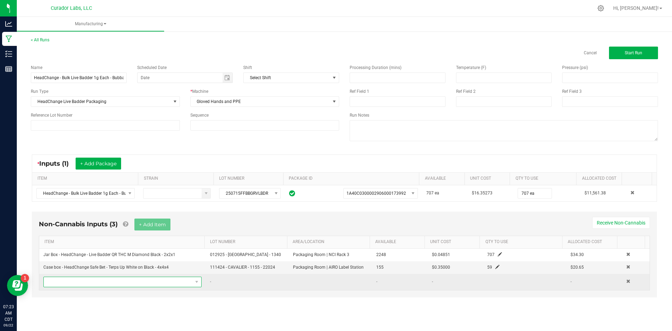
click at [116, 283] on span "NO DATA FOUND" at bounding box center [118, 282] width 149 height 10
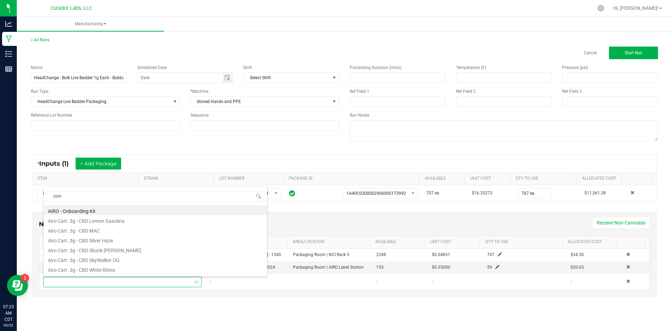
type input "comp"
click at [138, 232] on li "Product Label – Compliance – 1.5” x 1" white label" at bounding box center [155, 231] width 223 height 10
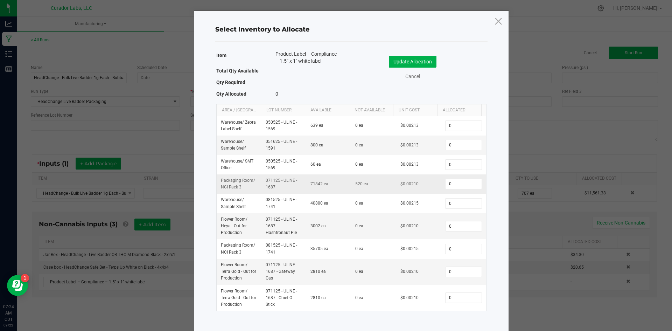
click at [447, 176] on td "0" at bounding box center [463, 183] width 45 height 19
click at [447, 182] on input "0" at bounding box center [463, 184] width 36 height 10
type input "1,532"
click at [416, 62] on button "Update Allocation" at bounding box center [413, 62] width 48 height 12
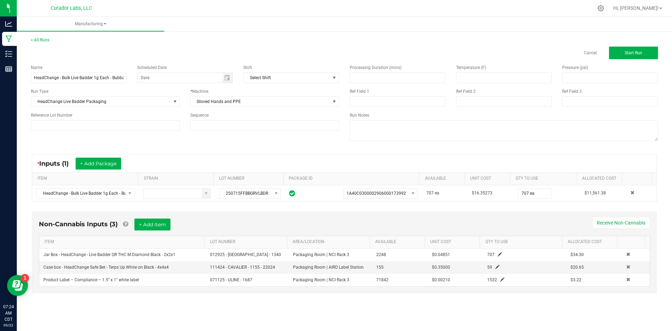
click at [628, 44] on div "< All Runs Cancel Start Run" at bounding box center [344, 48] width 627 height 22
click at [623, 50] on button "Start Run" at bounding box center [633, 53] width 49 height 13
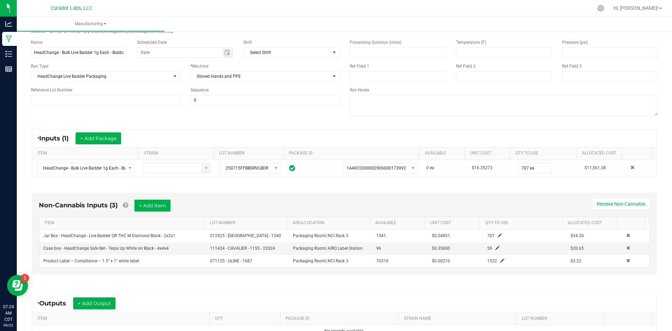
scroll to position [105, 0]
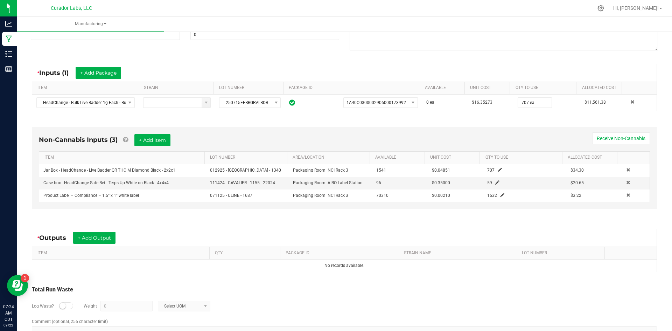
click at [94, 231] on div "* Outputs + Add Output" at bounding box center [344, 237] width 624 height 17
click at [96, 236] on button "+ Add Output" at bounding box center [94, 238] width 42 height 12
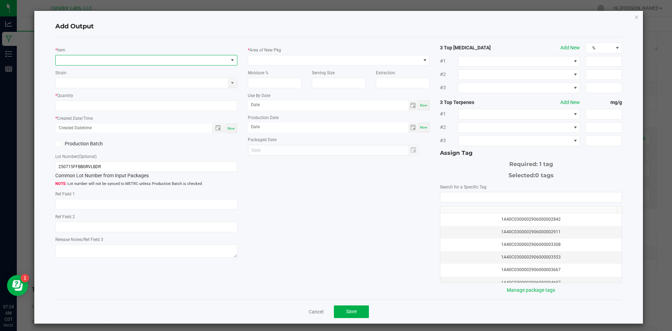
drag, startPoint x: 84, startPoint y: 63, endPoint x: 79, endPoint y: 51, distance: 12.5
click at [83, 61] on span "NO DATA FOUND" at bounding box center [142, 60] width 172 height 10
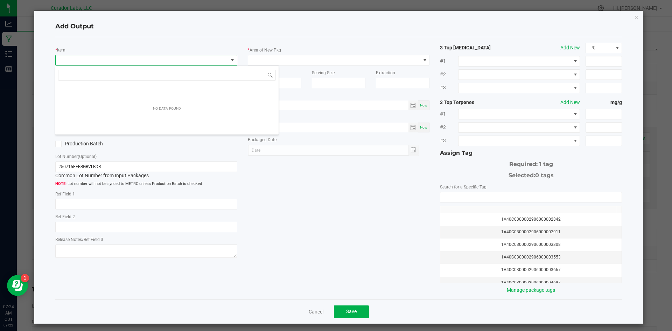
scroll to position [10, 180]
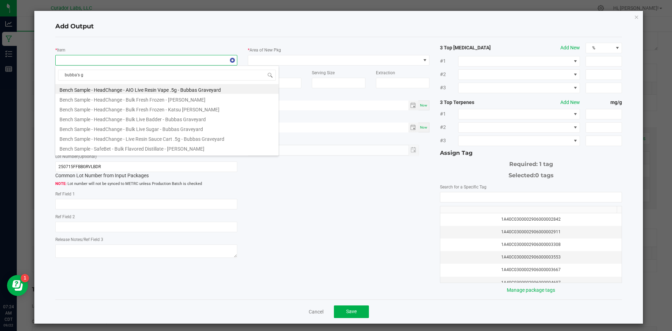
type input "[PERSON_NAME]'s gr"
click at [174, 101] on li "M00001424829: HeadChange - Live Badder 1g - Final Packaging - Bubba's Graveyard" at bounding box center [166, 99] width 223 height 10
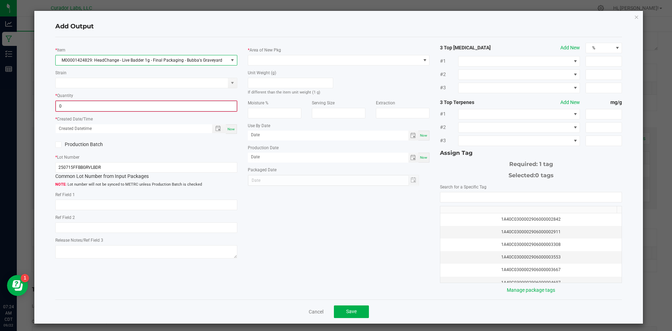
click at [161, 108] on input "0" at bounding box center [146, 106] width 180 height 10
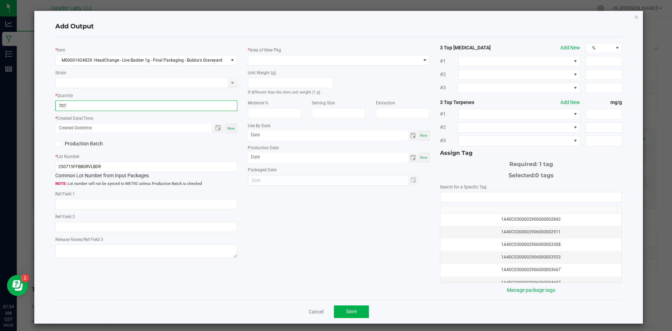
type input "707 ea"
click at [231, 134] on div "* Item M00001424829: HeadChange - Live Badder 1g - Final Packaging - Bubba's Gr…" at bounding box center [146, 151] width 192 height 217
click at [230, 127] on span "Now" at bounding box center [230, 128] width 7 height 4
type input "[DATE] 7:24 AM"
type input "[DATE]"
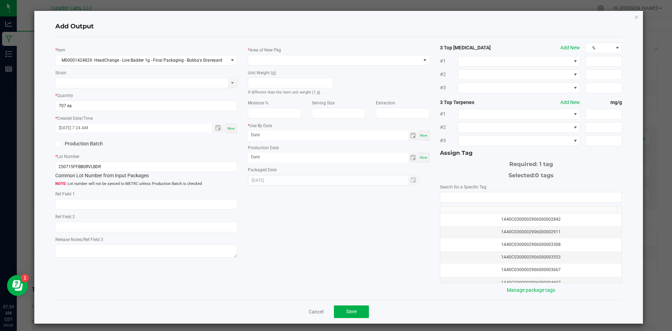
click at [232, 128] on span "Now" at bounding box center [230, 128] width 7 height 4
click at [274, 50] on label "Area of New Pkg" at bounding box center [264, 50] width 31 height 6
click at [269, 60] on span at bounding box center [334, 60] width 172 height 10
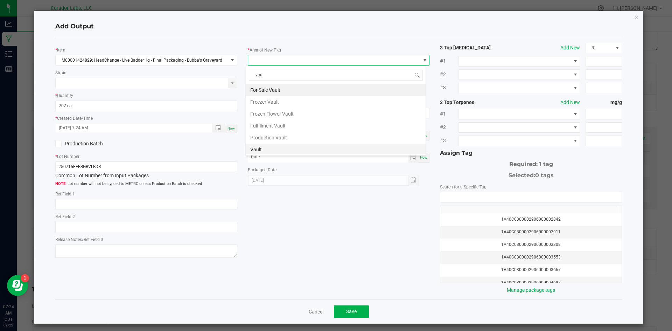
type input "vault"
click at [259, 148] on li "Vault" at bounding box center [335, 149] width 179 height 12
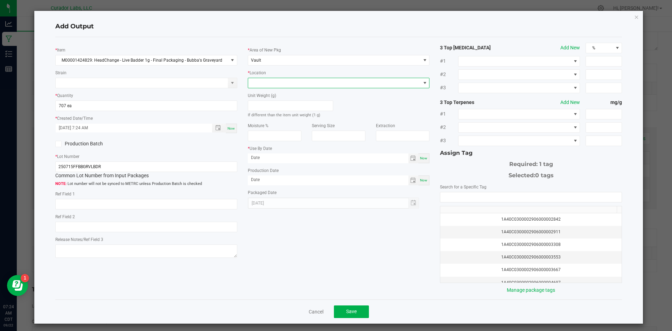
click at [263, 83] on span at bounding box center [334, 83] width 172 height 10
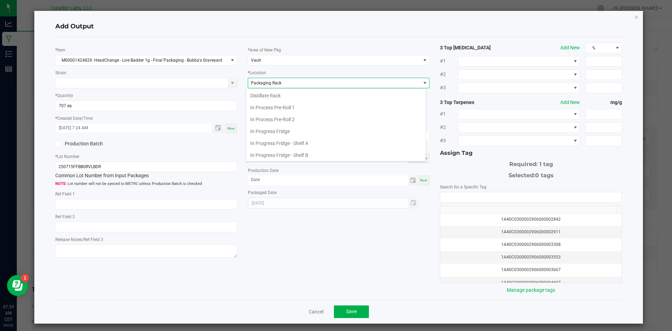
scroll to position [108, 0]
click at [268, 152] on li "Packaging Rack" at bounding box center [335, 154] width 179 height 12
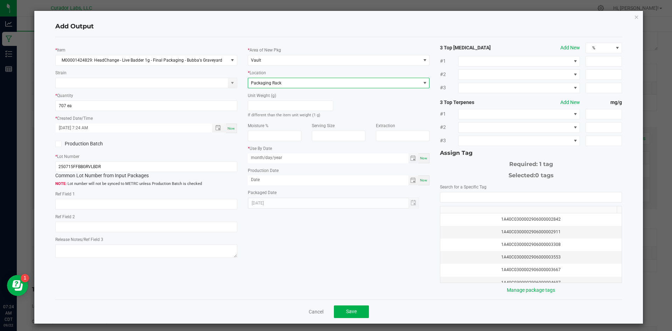
drag, startPoint x: 277, startPoint y: 156, endPoint x: 286, endPoint y: 156, distance: 9.1
click at [278, 156] on input "month/day/year" at bounding box center [328, 157] width 161 height 9
drag, startPoint x: 286, startPoint y: 157, endPoint x: 254, endPoint y: 152, distance: 32.3
click at [248, 152] on div "* Use By Date month/day/year Now" at bounding box center [339, 153] width 182 height 19
type input "[DATE]"
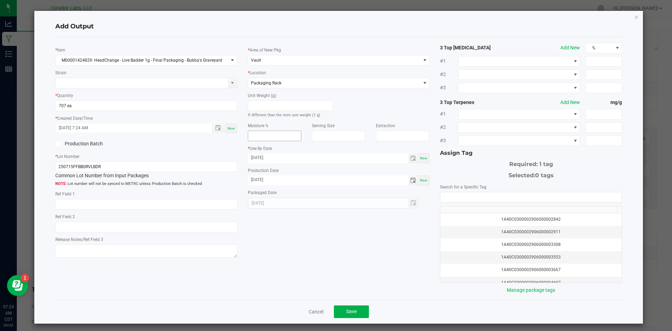
type input "[DATE]"
click at [454, 199] on input "NO DATA FOUND" at bounding box center [530, 197] width 181 height 10
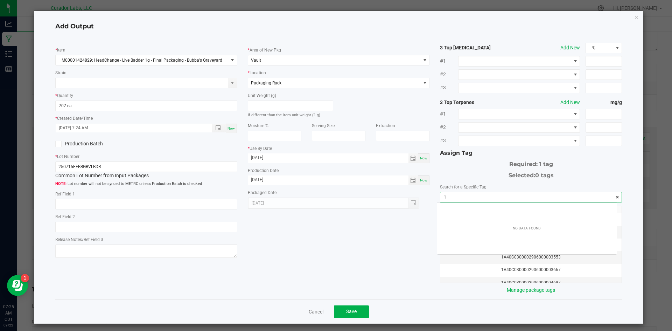
scroll to position [10, 180]
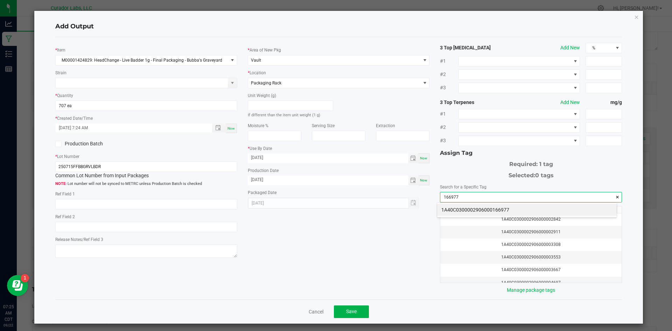
click at [502, 211] on li "1A40C0300002906000166977" at bounding box center [526, 210] width 179 height 12
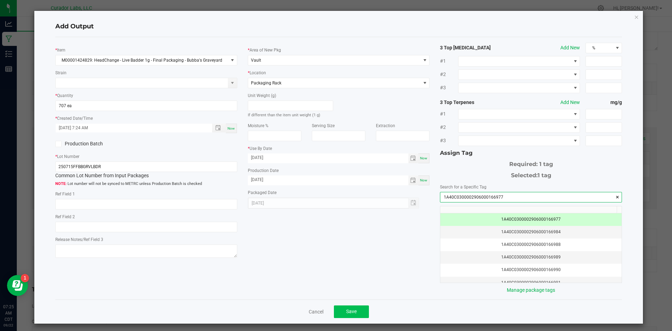
type input "1A40C0300002906000166977"
click at [360, 310] on button "Save" at bounding box center [351, 311] width 35 height 13
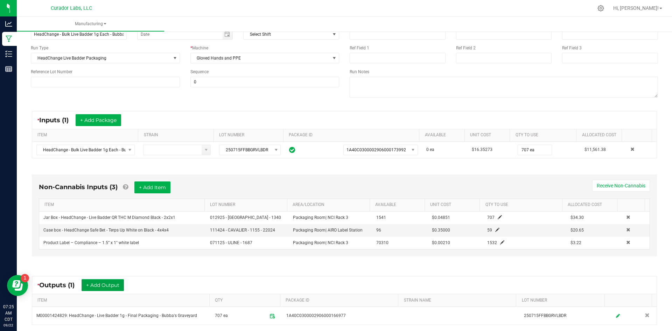
scroll to position [0, 0]
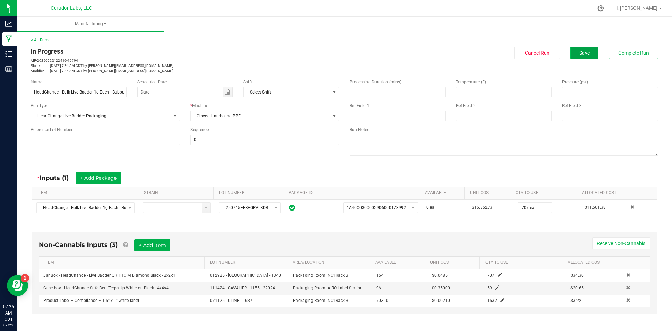
click at [584, 51] on button "Save" at bounding box center [584, 53] width 28 height 13
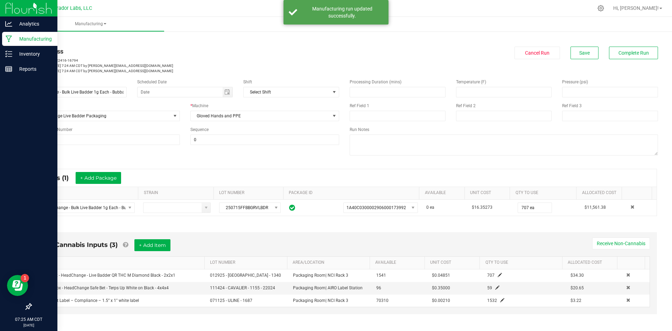
click at [23, 40] on p "Manufacturing" at bounding box center [33, 39] width 42 height 8
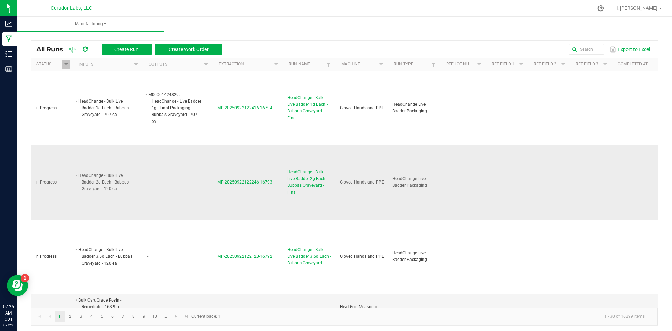
click at [258, 182] on span "MP-20250922122246-16793" at bounding box center [244, 181] width 55 height 5
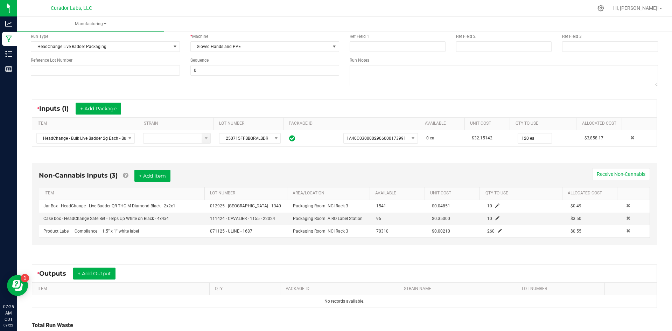
scroll to position [70, 0]
click at [104, 274] on button "+ Add Output" at bounding box center [94, 273] width 42 height 12
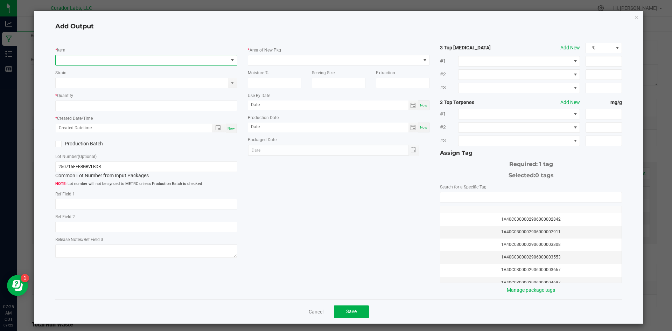
click at [84, 62] on span "NO DATA FOUND" at bounding box center [142, 60] width 172 height 10
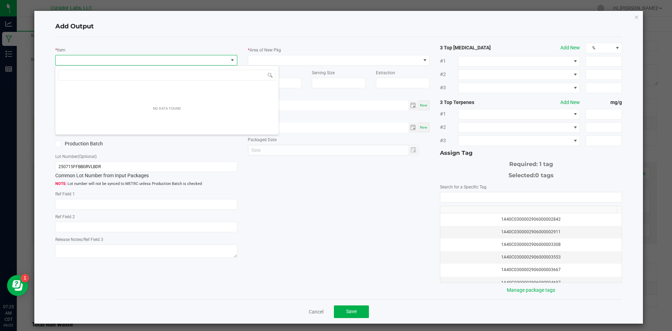
scroll to position [10, 180]
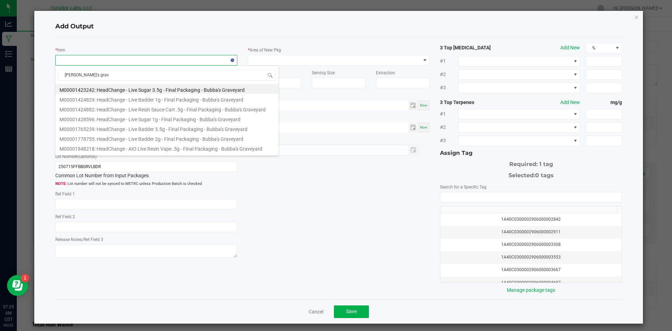
type input "[PERSON_NAME]'s grave"
click at [199, 139] on li "M00001778755: HeadChange - Live Badder 2g - Final Packaging - Bubba's Graveyard" at bounding box center [166, 138] width 223 height 10
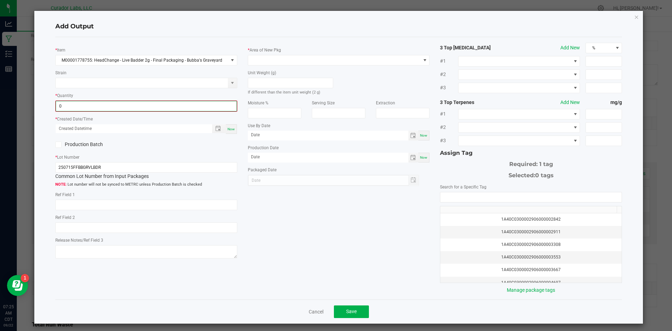
click at [72, 106] on input "0" at bounding box center [146, 106] width 180 height 10
type input "120 ea"
drag, startPoint x: 228, startPoint y: 127, endPoint x: 235, endPoint y: 115, distance: 14.2
click at [228, 128] on span "Now" at bounding box center [230, 128] width 7 height 4
type input "[DATE] 7:25 AM"
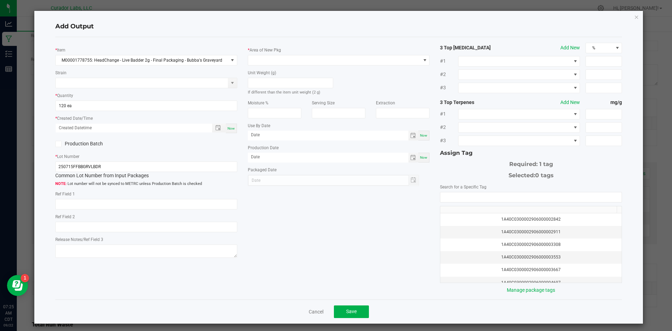
type input "[DATE]"
click at [269, 57] on span at bounding box center [334, 60] width 172 height 10
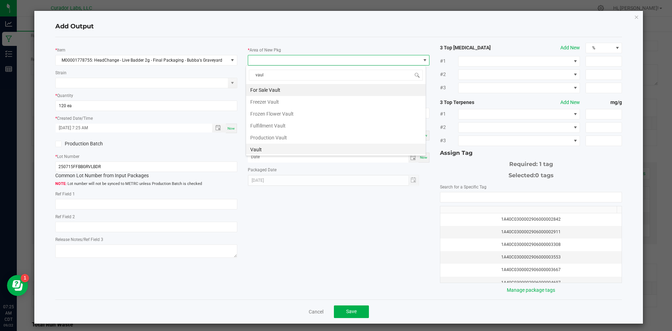
type input "vault"
click at [269, 148] on li "Vault" at bounding box center [335, 149] width 179 height 12
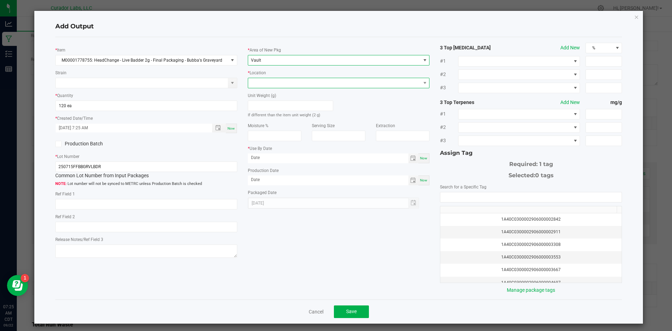
click at [263, 82] on span at bounding box center [334, 83] width 172 height 10
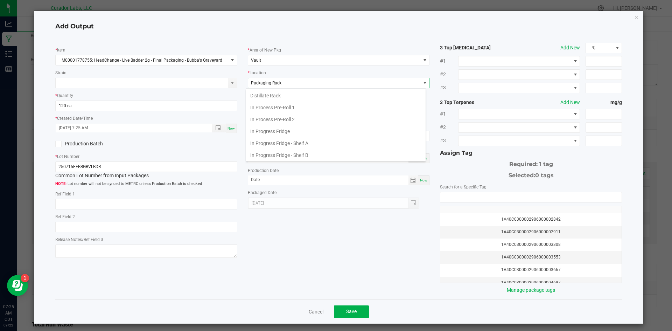
scroll to position [108, 0]
click at [276, 151] on li "Packaging Rack" at bounding box center [335, 154] width 179 height 12
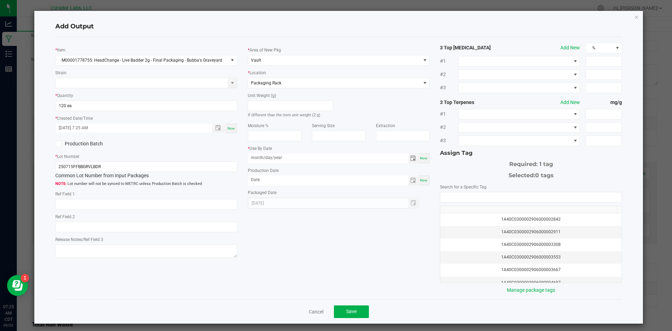
drag, startPoint x: 291, startPoint y: 156, endPoint x: 214, endPoint y: 144, distance: 77.9
click at [214, 144] on div "* Item M00001778755: HeadChange - Live Badder 2g - Final Packaging - Bubba's Gr…" at bounding box center [338, 168] width 577 height 251
type input "[DATE]"
drag, startPoint x: 294, startPoint y: 176, endPoint x: 289, endPoint y: 177, distance: 5.9
click at [285, 177] on input "month/day/year" at bounding box center [328, 179] width 161 height 9
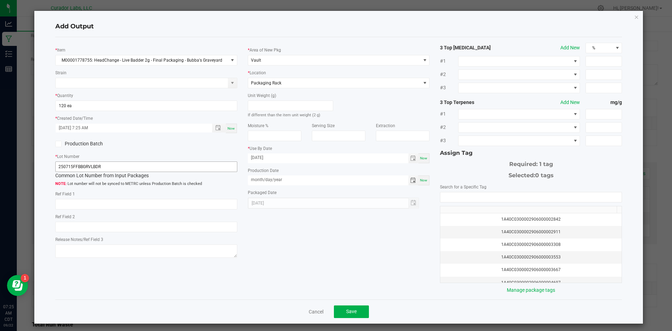
drag, startPoint x: 293, startPoint y: 179, endPoint x: 220, endPoint y: 170, distance: 73.6
click at [217, 170] on div "* Item M00001778755: HeadChange - Live Badder 2g - Final Packaging - Bubba's Gr…" at bounding box center [338, 168] width 577 height 251
type input "[DATE]"
click at [321, 233] on div "* Item M00001778755: HeadChange - Live Badder 2g - Final Packaging - Bubba's Gr…" at bounding box center [338, 168] width 577 height 251
click at [460, 197] on input "NO DATA FOUND" at bounding box center [530, 197] width 181 height 10
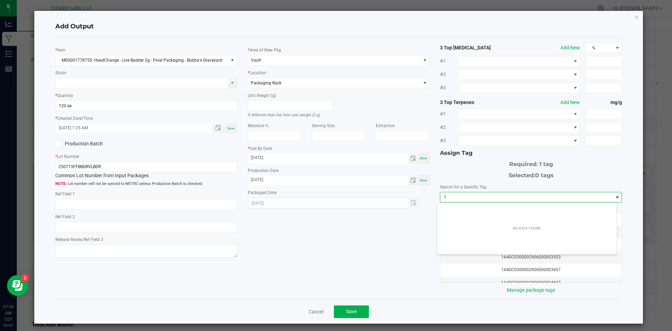
scroll to position [10, 180]
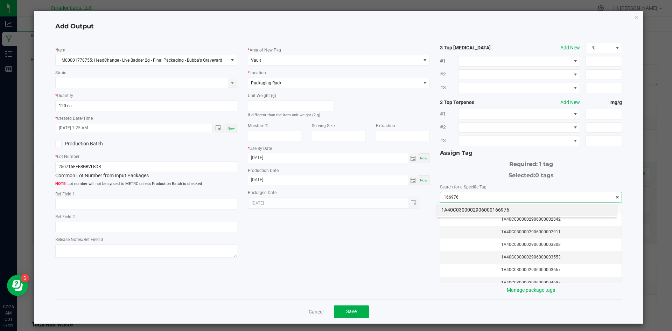
click at [493, 207] on li "1A40C0300002906000166976" at bounding box center [526, 210] width 179 height 12
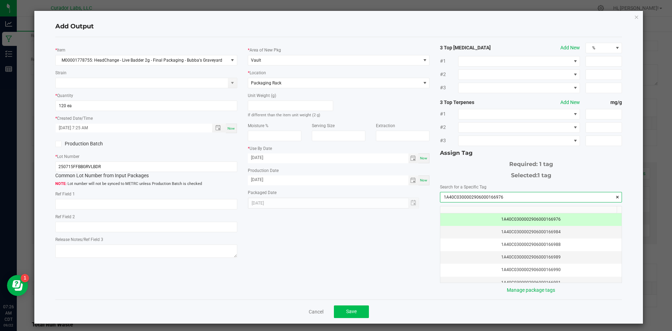
type input "1A40C0300002906000166976"
click at [352, 319] on div "Cancel Save" at bounding box center [338, 311] width 567 height 24
click at [353, 312] on span "Save" at bounding box center [351, 311] width 10 height 6
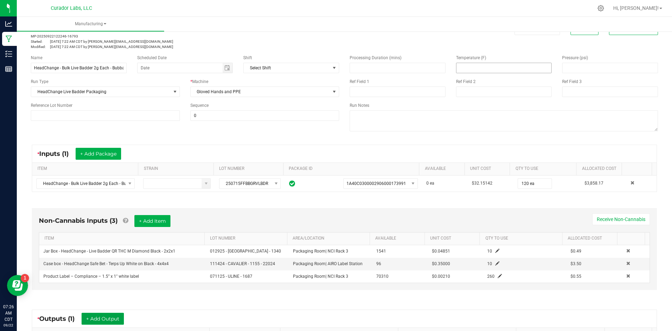
scroll to position [0, 0]
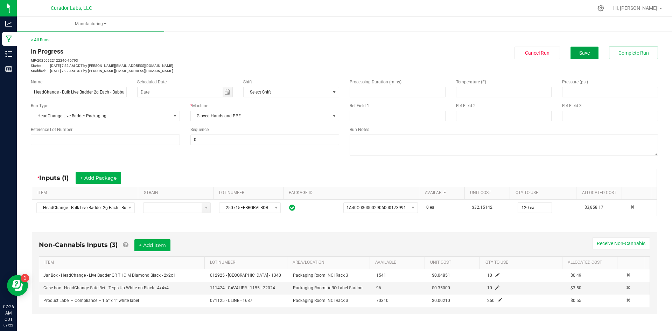
click at [573, 52] on button "Save" at bounding box center [584, 53] width 28 height 13
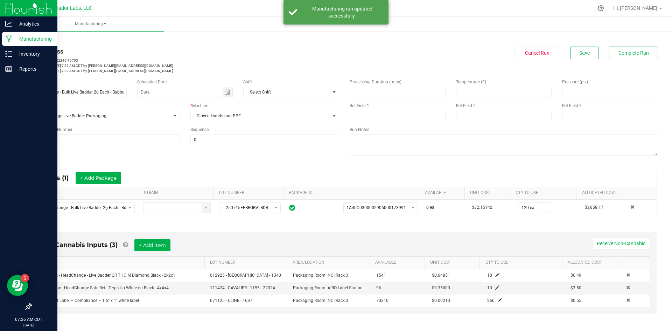
click at [28, 43] on div "Manufacturing" at bounding box center [29, 39] width 55 height 14
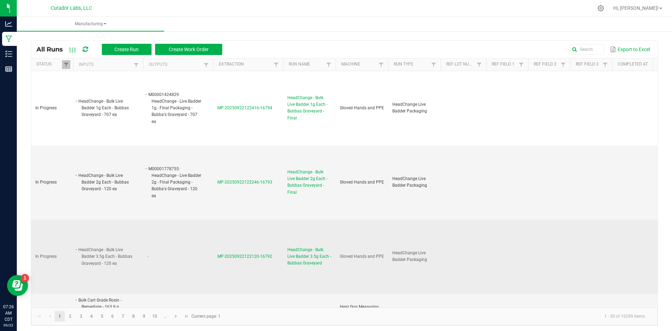
click at [244, 255] on span "MP-20250922122120-16792" at bounding box center [244, 256] width 55 height 5
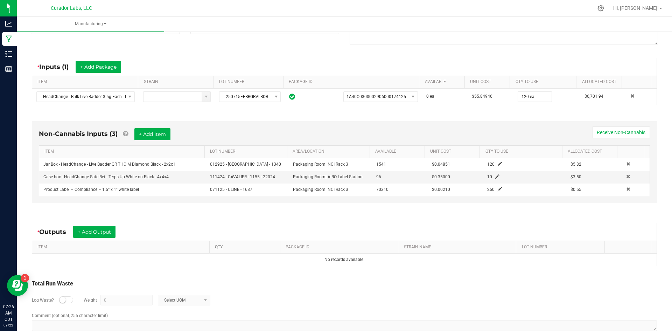
scroll to position [126, 0]
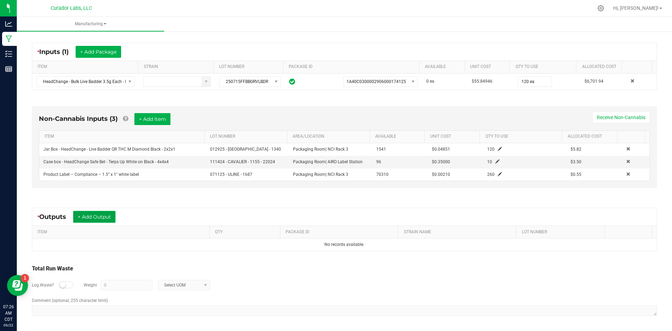
click at [102, 218] on button "+ Add Output" at bounding box center [94, 217] width 42 height 12
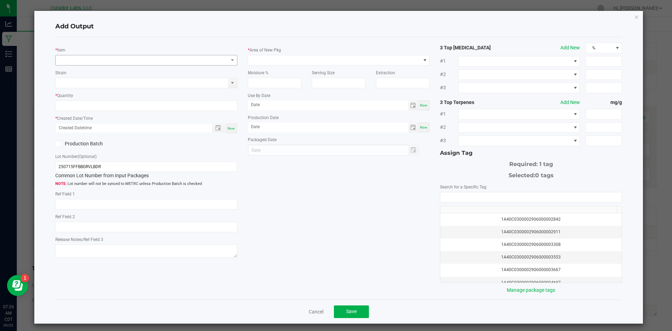
drag, startPoint x: 108, startPoint y: 69, endPoint x: 109, endPoint y: 63, distance: 6.4
click at [108, 67] on div "* Item Strain * Quantity * Created Date/Time Now Production Batch Lot Number (O…" at bounding box center [146, 151] width 192 height 217
drag, startPoint x: 109, startPoint y: 63, endPoint x: 112, endPoint y: 59, distance: 4.2
click at [110, 61] on span "NO DATA FOUND" at bounding box center [142, 60] width 172 height 10
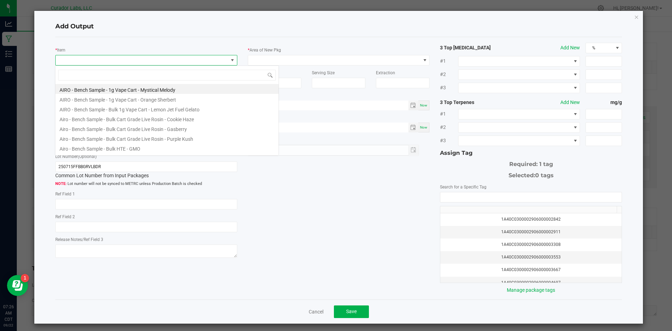
scroll to position [10, 180]
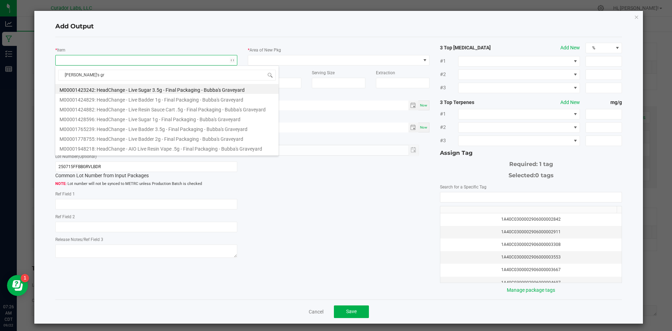
type input "[PERSON_NAME]'s gra"
click at [178, 129] on li "M00001765239: HeadChange - Live Badder 3.5g - Final Packaging - Bubba's Graveya…" at bounding box center [166, 128] width 223 height 10
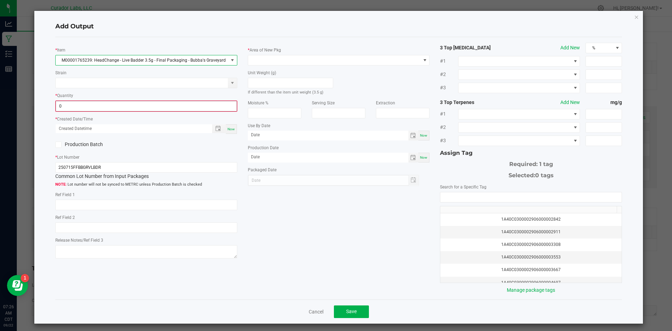
click at [122, 109] on input "0" at bounding box center [146, 106] width 180 height 10
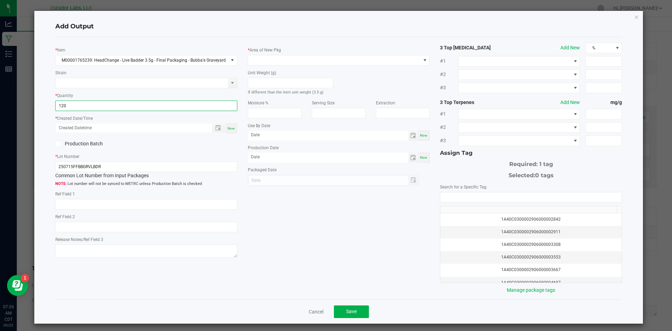
type input "120 ea"
click at [230, 128] on span "Now" at bounding box center [230, 128] width 7 height 4
type input "[DATE] 7:26 AM"
type input "[DATE]"
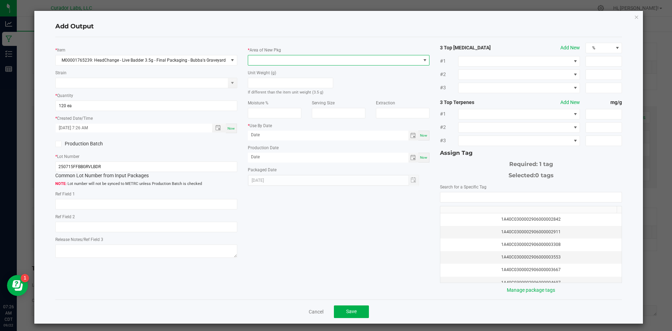
click at [271, 58] on span at bounding box center [334, 60] width 172 height 10
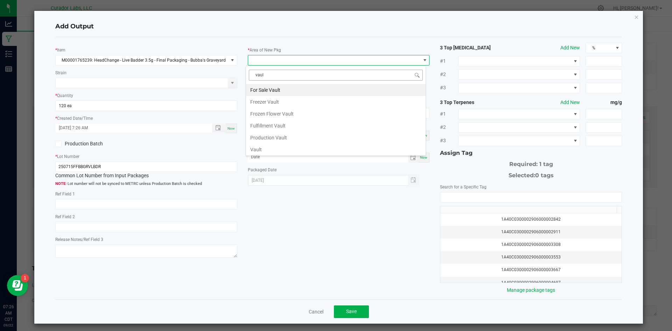
type input "vault"
type input "month/day/year"
click at [260, 156] on input "month/day/year" at bounding box center [328, 156] width 161 height 9
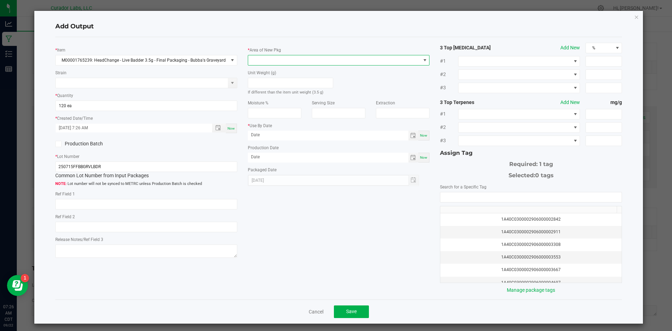
click at [263, 57] on span at bounding box center [334, 60] width 172 height 10
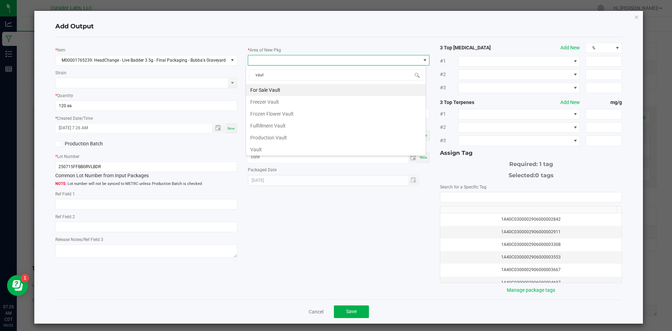
type input "vault"
click at [260, 150] on li "Vault" at bounding box center [335, 149] width 179 height 12
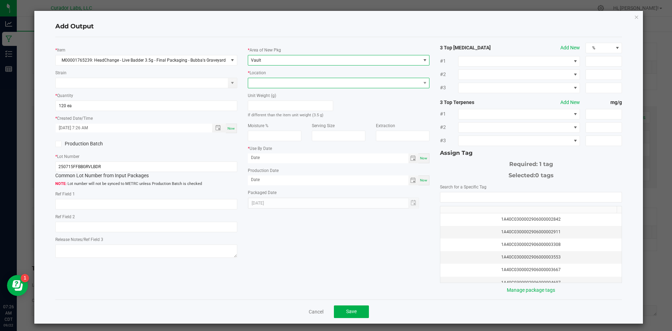
click at [267, 81] on span at bounding box center [334, 83] width 172 height 10
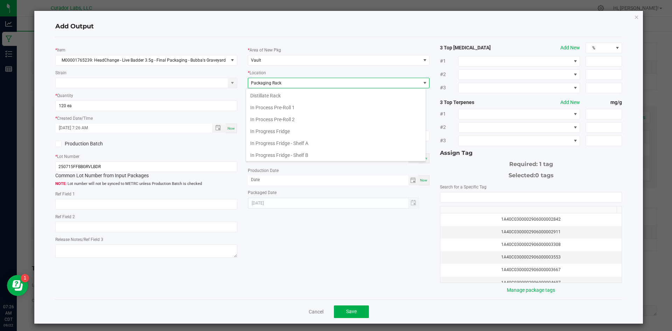
scroll to position [108, 0]
click at [274, 150] on li "Packaging Rack" at bounding box center [335, 154] width 179 height 12
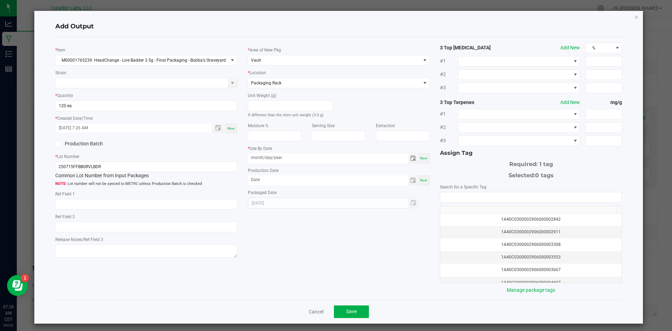
drag, startPoint x: 289, startPoint y: 157, endPoint x: 192, endPoint y: 145, distance: 97.6
click at [192, 147] on div "* Item M00001765239: HeadChange - Live Badder 3.5g - Final Packaging - Bubba's …" at bounding box center [338, 168] width 577 height 251
type input "[DATE]"
click at [303, 182] on div "* Area of New Pkg Vault * Location Packaging Rack Unit Weight (g) If different …" at bounding box center [338, 126] width 192 height 166
drag, startPoint x: 303, startPoint y: 180, endPoint x: 183, endPoint y: 179, distance: 120.7
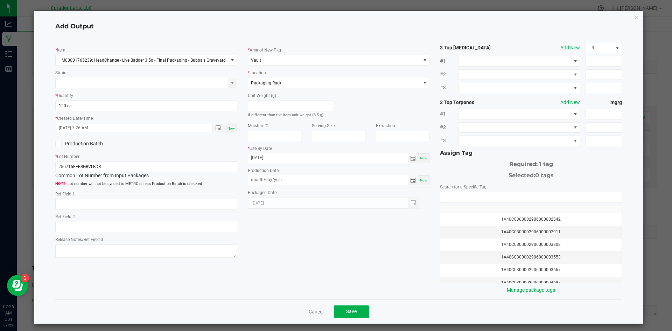
click at [183, 179] on div "* Item M00001765239: HeadChange - Live Badder 3.5g - Final Packaging - Bubba's …" at bounding box center [338, 168] width 577 height 251
type input "[DATE]"
drag, startPoint x: 331, startPoint y: 246, endPoint x: 372, endPoint y: 224, distance: 46.6
click at [332, 246] on div "* Item M00001765239: HeadChange - Live Badder 3.5g - Final Packaging - Bubba's …" at bounding box center [338, 168] width 577 height 251
click at [475, 200] on input "NO DATA FOUND" at bounding box center [530, 197] width 181 height 10
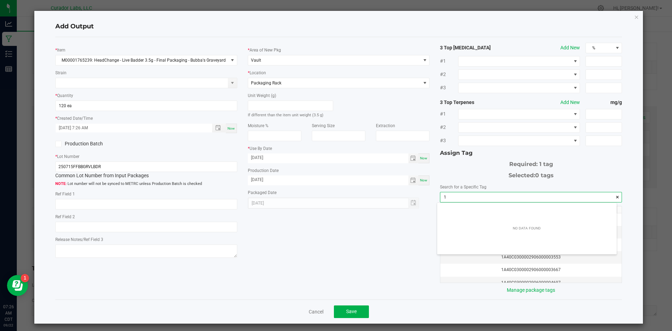
scroll to position [10, 180]
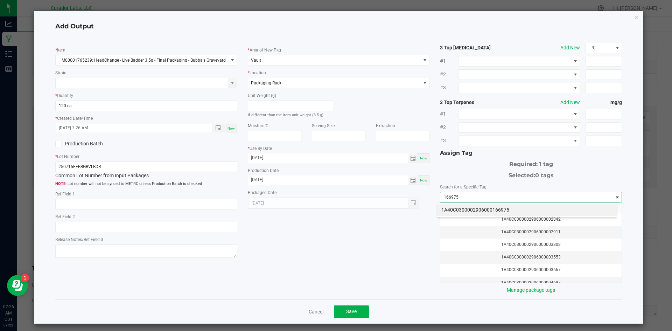
click at [495, 210] on li "1A40C0300002906000166975" at bounding box center [526, 210] width 179 height 12
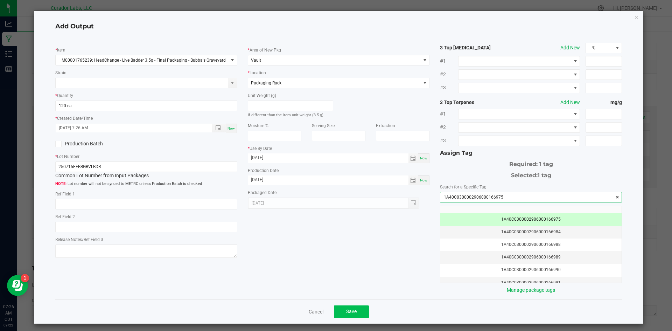
type input "1A40C0300002906000166975"
click at [352, 309] on span "Save" at bounding box center [351, 311] width 10 height 6
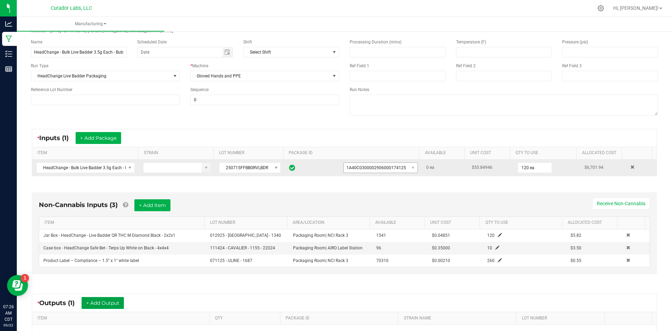
scroll to position [0, 0]
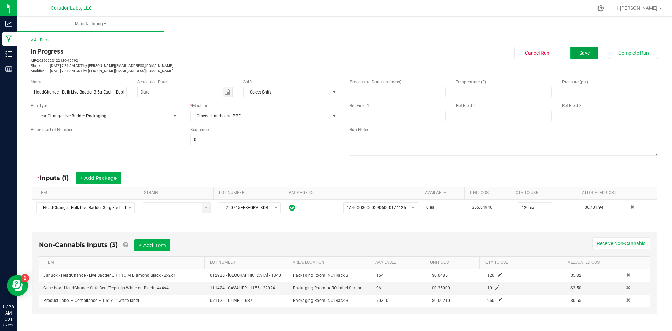
click at [577, 48] on button "Save" at bounding box center [584, 53] width 28 height 13
click at [583, 50] on button "Save" at bounding box center [584, 53] width 28 height 13
drag, startPoint x: 574, startPoint y: 47, endPoint x: 576, endPoint y: 52, distance: 6.0
click at [576, 52] on div "< All Runs In Progress MP-20250922122120-16792 Started: [DATE] 7:21 AM CDT by […" at bounding box center [344, 55] width 627 height 37
click at [579, 52] on span "Save" at bounding box center [584, 53] width 10 height 6
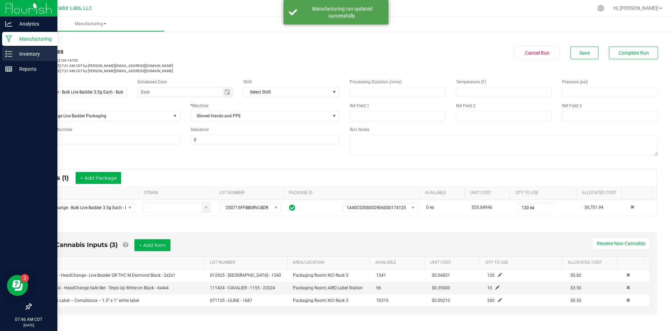
click at [27, 58] on div "Inventory" at bounding box center [29, 54] width 55 height 14
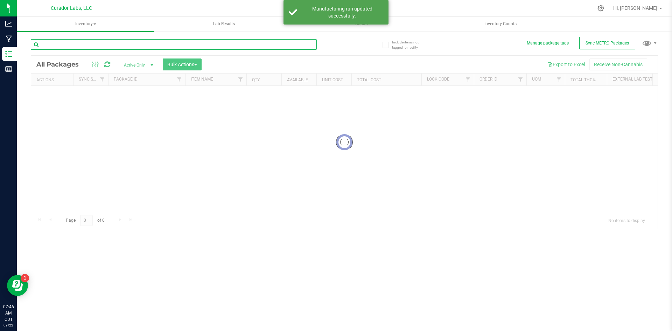
click at [187, 45] on input "text" at bounding box center [174, 44] width 286 height 10
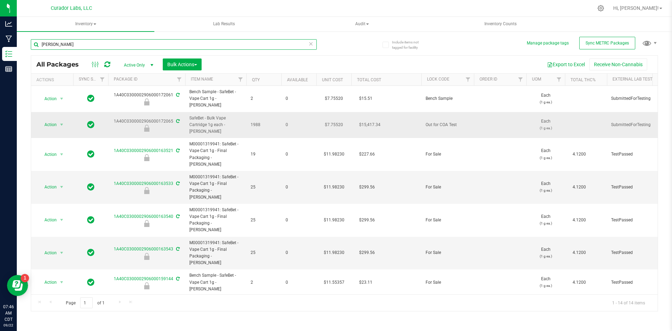
type input "[PERSON_NAME]"
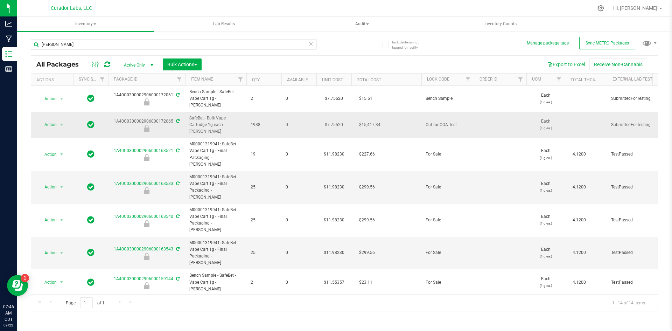
click at [177, 119] on icon at bounding box center [177, 121] width 3 height 4
click at [176, 119] on icon at bounding box center [177, 121] width 3 height 4
click at [337, 41] on div "[PERSON_NAME]" at bounding box center [187, 44] width 313 height 22
